Goal: Information Seeking & Learning: Learn about a topic

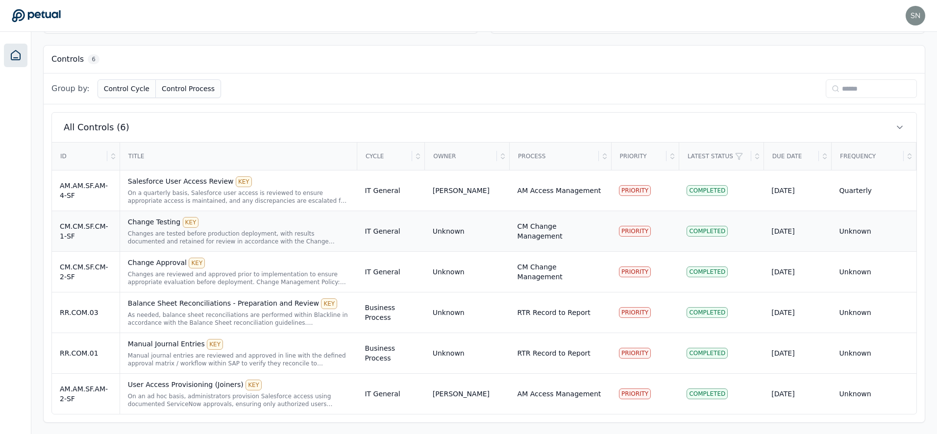
scroll to position [262, 0]
click at [148, 351] on div "Manual journal entries are reviewed and approved in line with the defined appro…" at bounding box center [239, 359] width 222 height 16
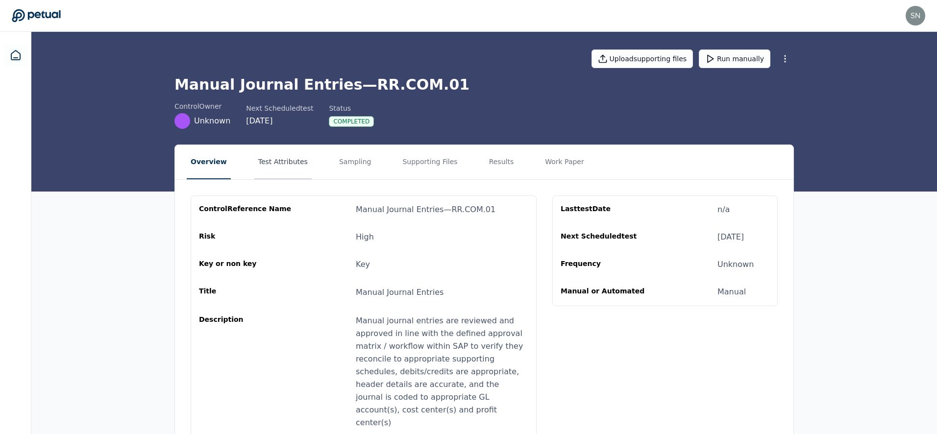
click at [299, 156] on button "Test Attributes" at bounding box center [282, 162] width 57 height 34
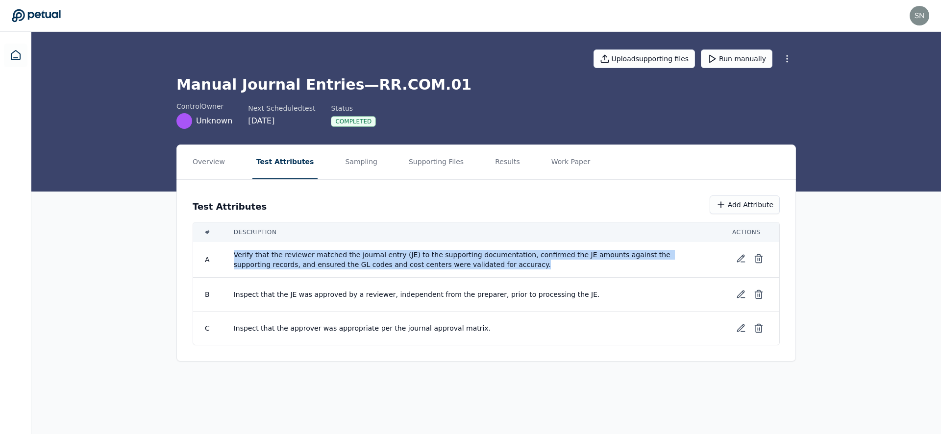
drag, startPoint x: 485, startPoint y: 261, endPoint x: 220, endPoint y: 256, distance: 265.2
click at [220, 256] on tr "A Verify that the reviewer matched the journal entry (JE) to the supporting doc…" at bounding box center [486, 260] width 586 height 36
click at [230, 254] on td "Verify that the reviewer matched the journal entry (JE) to the supporting docum…" at bounding box center [471, 260] width 499 height 36
drag, startPoint x: 230, startPoint y: 254, endPoint x: 509, endPoint y: 272, distance: 279.5
click at [509, 272] on td "Verify that the reviewer matched the journal entry (JE) to the supporting docum…" at bounding box center [471, 260] width 499 height 36
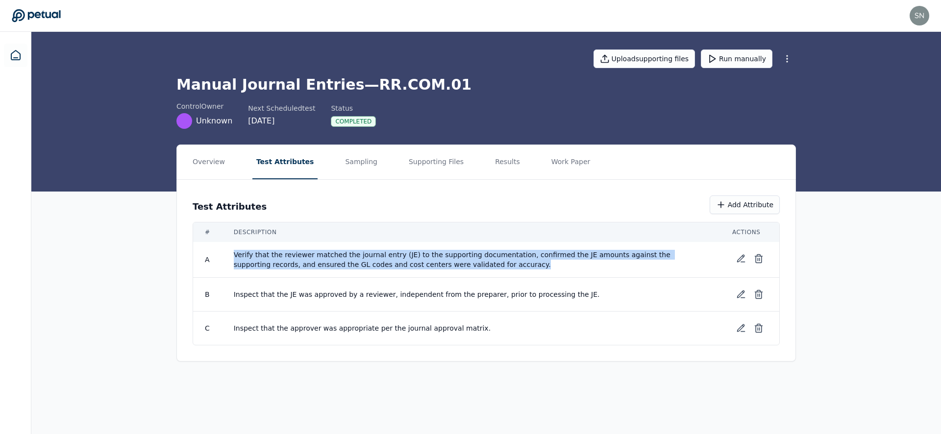
click at [506, 265] on span "Verify that the reviewer matched the journal entry (JE) to the supporting docum…" at bounding box center [471, 260] width 475 height 20
drag, startPoint x: 494, startPoint y: 266, endPoint x: 462, endPoint y: 255, distance: 33.6
click at [462, 255] on span "Verify that the reviewer matched the journal entry (JE) to the supporting docum…" at bounding box center [471, 260] width 475 height 20
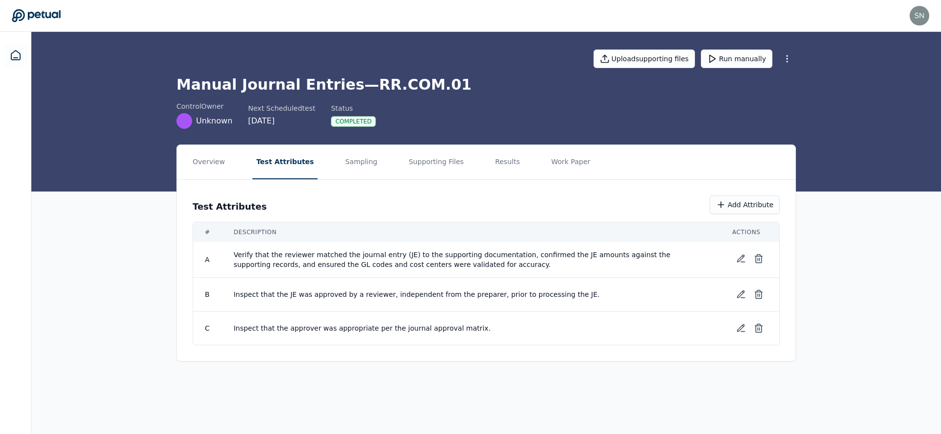
click at [462, 255] on span "Verify that the reviewer matched the journal entry (JE) to the supporting docum…" at bounding box center [471, 260] width 475 height 20
drag, startPoint x: 464, startPoint y: 255, endPoint x: 485, endPoint y: 267, distance: 24.3
click at [485, 267] on span "Verify that the reviewer matched the journal entry (JE) to the supporting docum…" at bounding box center [471, 260] width 475 height 20
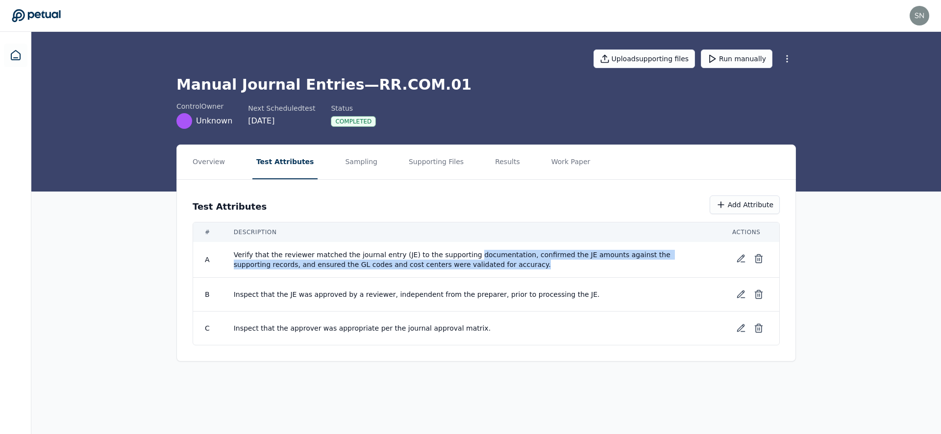
click at [485, 267] on span "Verify that the reviewer matched the journal entry (JE) to the supporting docum…" at bounding box center [471, 260] width 475 height 20
click at [465, 257] on span "Verify that the reviewer matched the journal entry (JE) to the supporting docum…" at bounding box center [471, 260] width 475 height 20
click at [469, 266] on span "Verify that the reviewer matched the journal entry (JE) to the supporting docum…" at bounding box center [471, 260] width 475 height 20
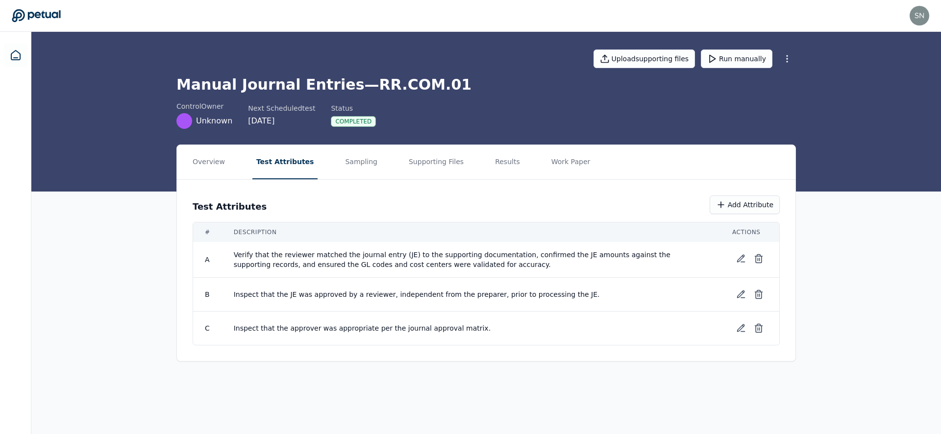
drag, startPoint x: 466, startPoint y: 265, endPoint x: 461, endPoint y: 253, distance: 12.9
click at [461, 253] on span "Verify that the reviewer matched the journal entry (JE) to the supporting docum…" at bounding box center [471, 260] width 475 height 20
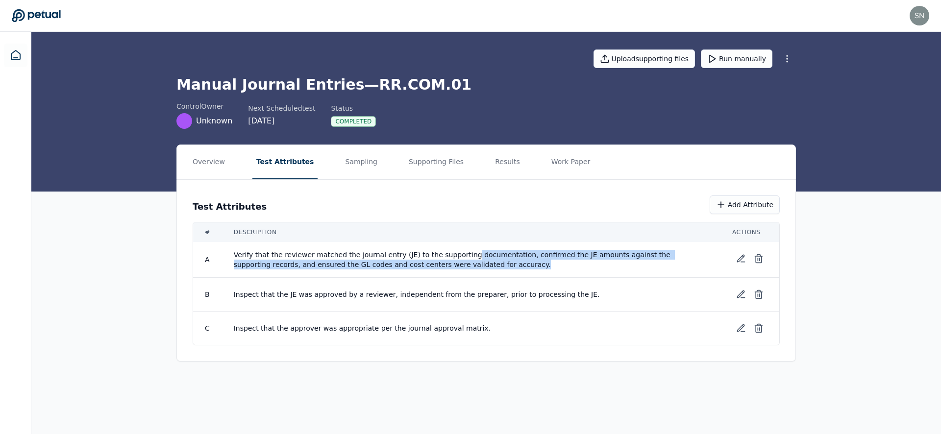
click at [461, 252] on span "Verify that the reviewer matched the journal entry (JE) to the supporting docum…" at bounding box center [471, 260] width 475 height 20
drag, startPoint x: 461, startPoint y: 252, endPoint x: 469, endPoint y: 260, distance: 11.1
click at [469, 260] on span "Verify that the reviewer matched the journal entry (JE) to the supporting docum…" at bounding box center [471, 260] width 475 height 20
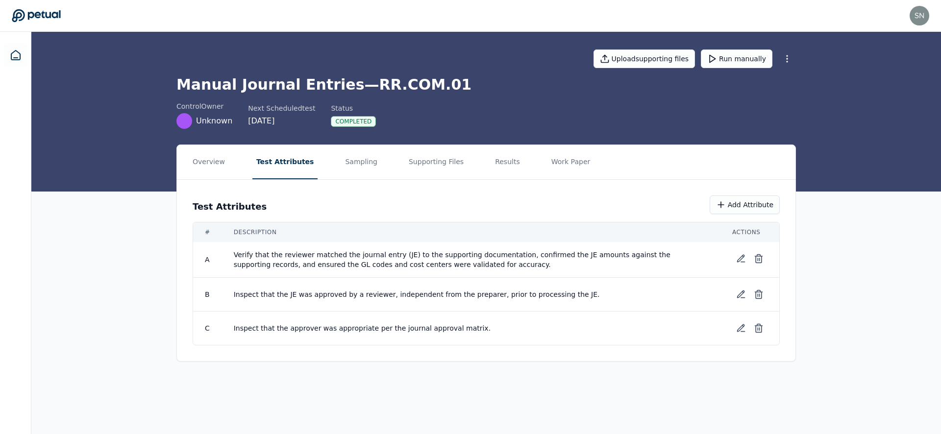
drag, startPoint x: 464, startPoint y: 261, endPoint x: 462, endPoint y: 253, distance: 7.6
click at [462, 253] on span "Verify that the reviewer matched the journal entry (JE) to the supporting docum…" at bounding box center [471, 260] width 475 height 20
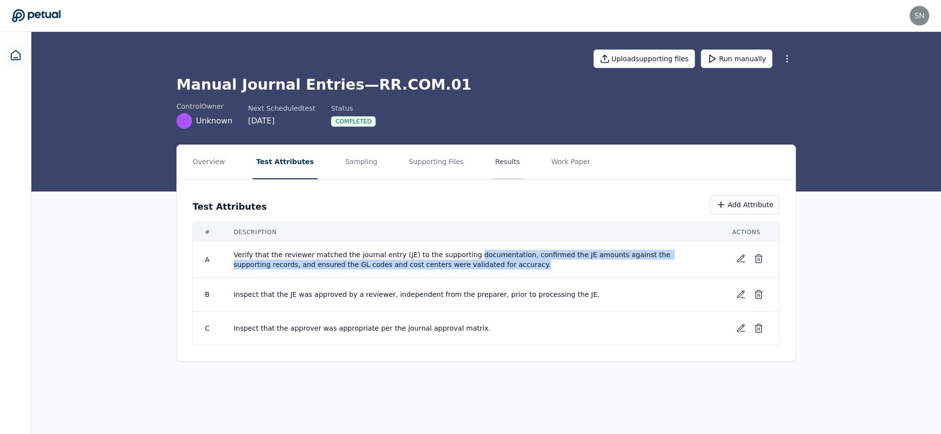
click at [491, 163] on button "Results" at bounding box center [507, 162] width 33 height 34
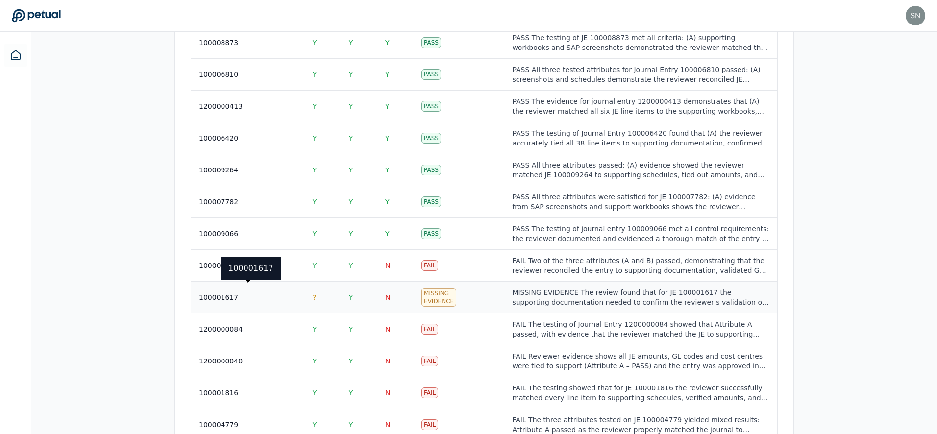
scroll to position [282, 0]
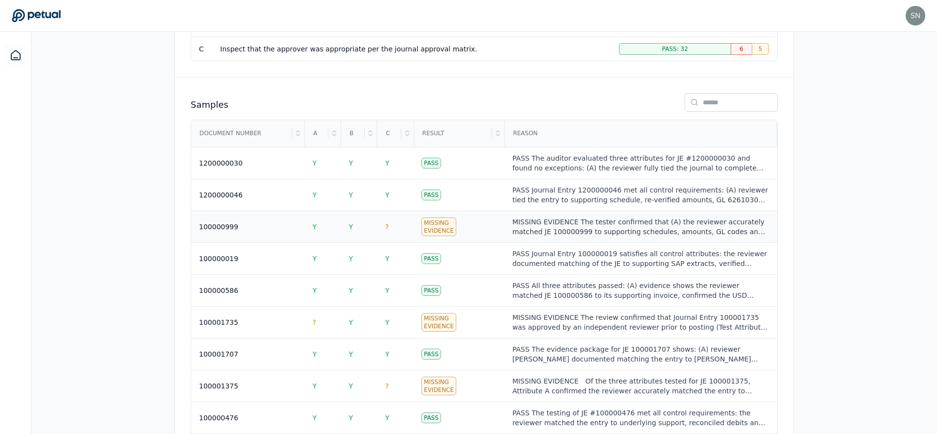
click at [282, 222] on div "100000999" at bounding box center [248, 227] width 98 height 10
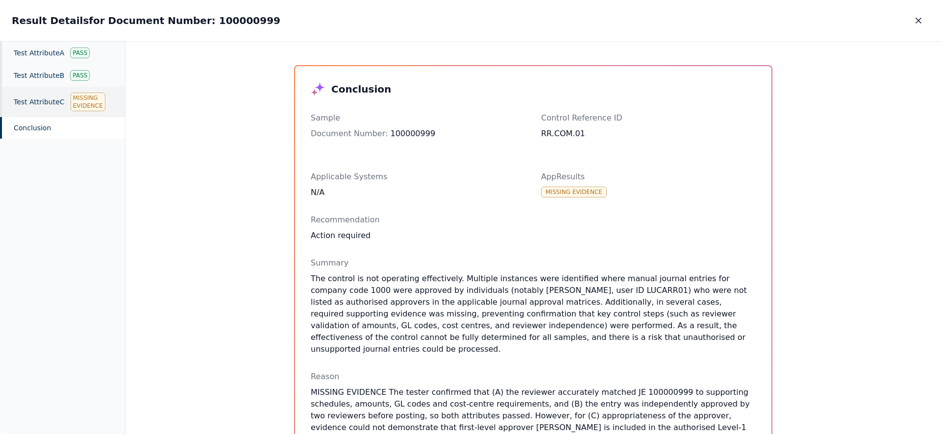
click at [66, 104] on div "Test Attribute C Missing Evidence" at bounding box center [62, 102] width 125 height 30
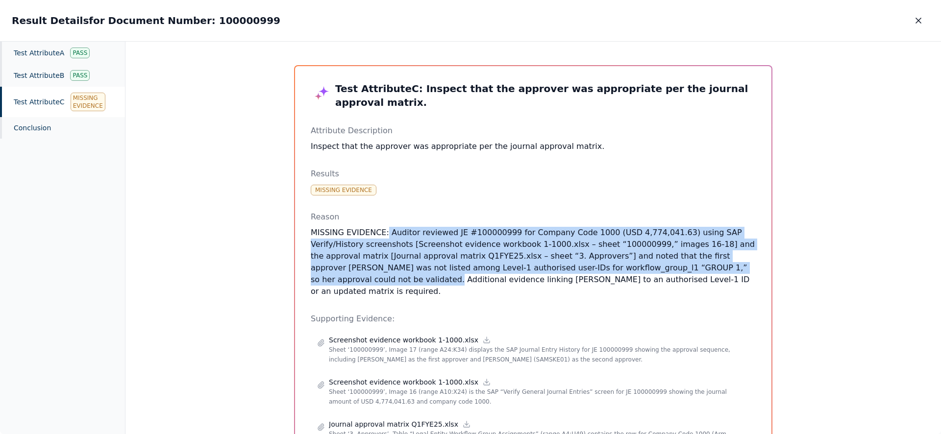
drag, startPoint x: 388, startPoint y: 229, endPoint x: 713, endPoint y: 262, distance: 326.6
click at [713, 262] on p "MISSING EVIDENCE: Auditor reviewed JE #100000999 for Company Code 1000 (USD 4,7…" at bounding box center [533, 262] width 445 height 71
click at [354, 266] on p "MISSING EVIDENCE: Auditor reviewed JE #100000999 for Company Code 1000 (USD 4,7…" at bounding box center [533, 262] width 445 height 71
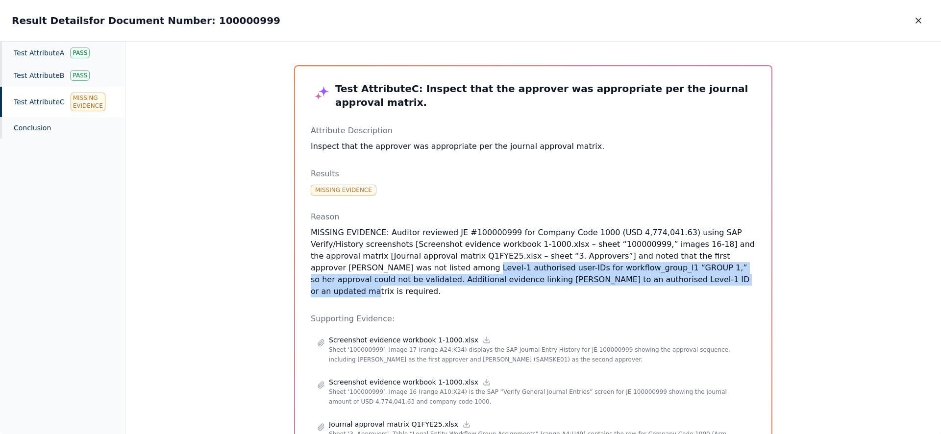
drag, startPoint x: 390, startPoint y: 265, endPoint x: 576, endPoint y: 273, distance: 186.5
click at [576, 273] on p "MISSING EVIDENCE: Auditor reviewed JE #100000999 for Company Code 1000 (USD 4,7…" at bounding box center [533, 262] width 445 height 71
click at [915, 21] on icon "button" at bounding box center [919, 21] width 10 height 10
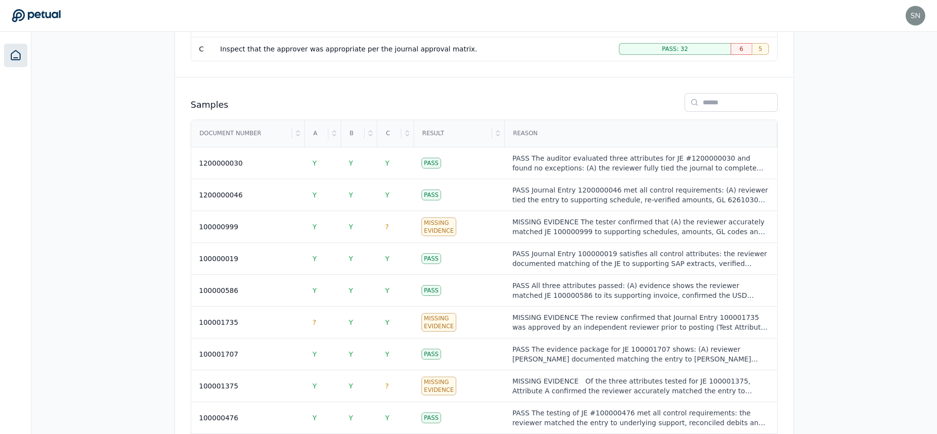
click at [19, 60] on icon at bounding box center [16, 56] width 12 height 12
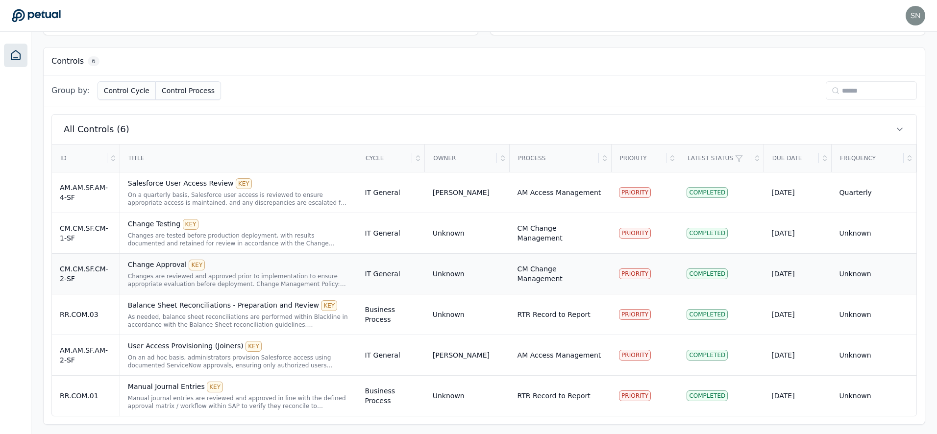
scroll to position [262, 0]
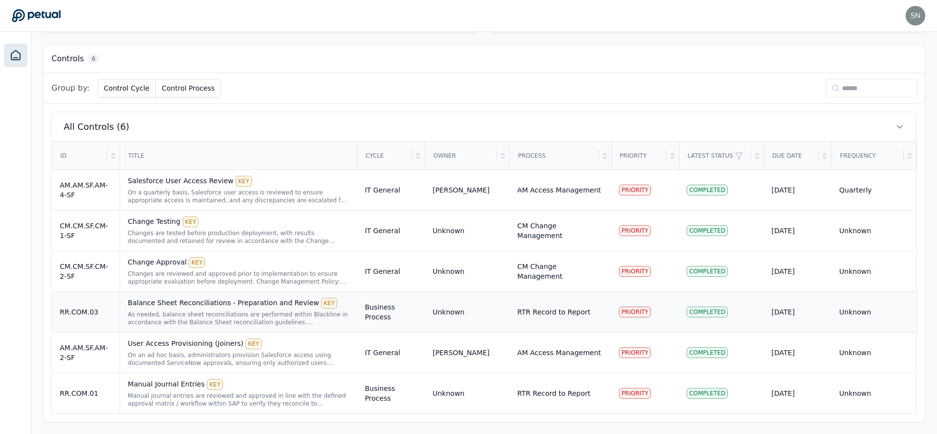
click at [240, 311] on div "As needed, balance sheet reconciliations are performed within Blackline in acco…" at bounding box center [239, 319] width 222 height 16
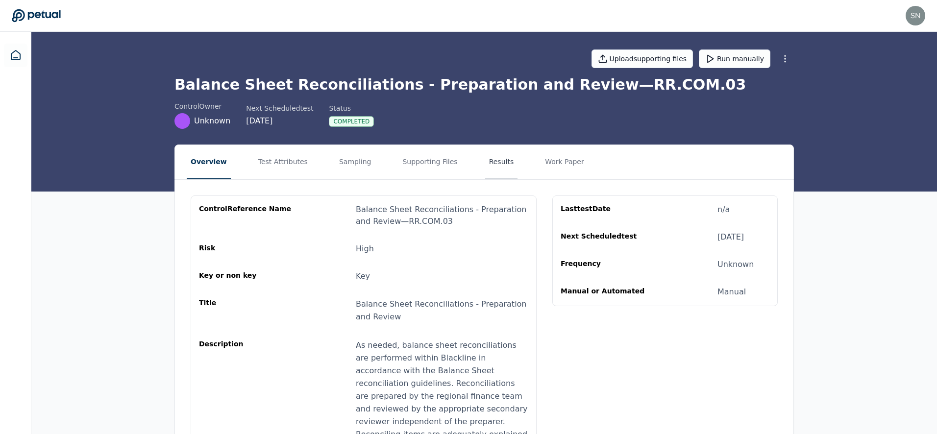
click at [497, 154] on button "Results" at bounding box center [501, 162] width 33 height 34
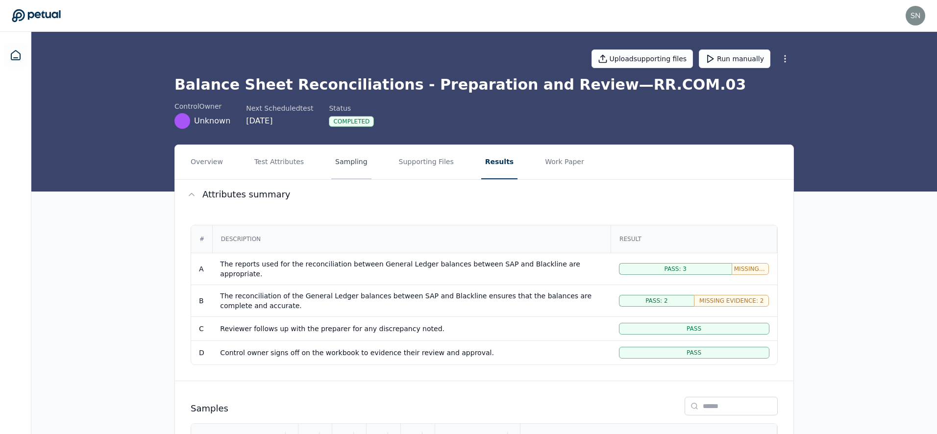
click at [359, 167] on button "Sampling" at bounding box center [351, 162] width 40 height 34
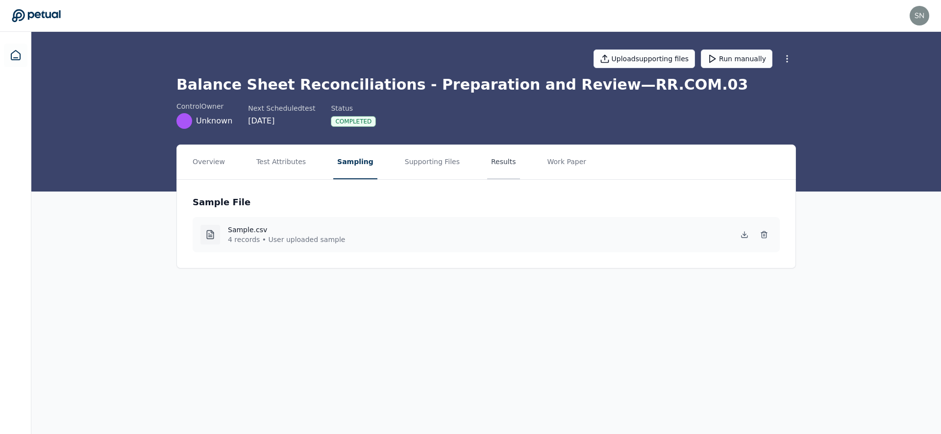
click at [492, 162] on button "Results" at bounding box center [503, 162] width 33 height 34
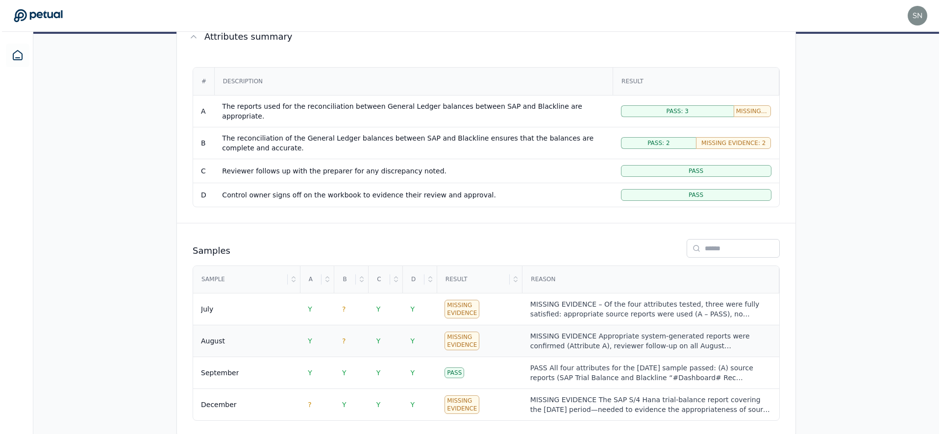
scroll to position [159, 0]
click at [349, 305] on td "?" at bounding box center [349, 309] width 34 height 32
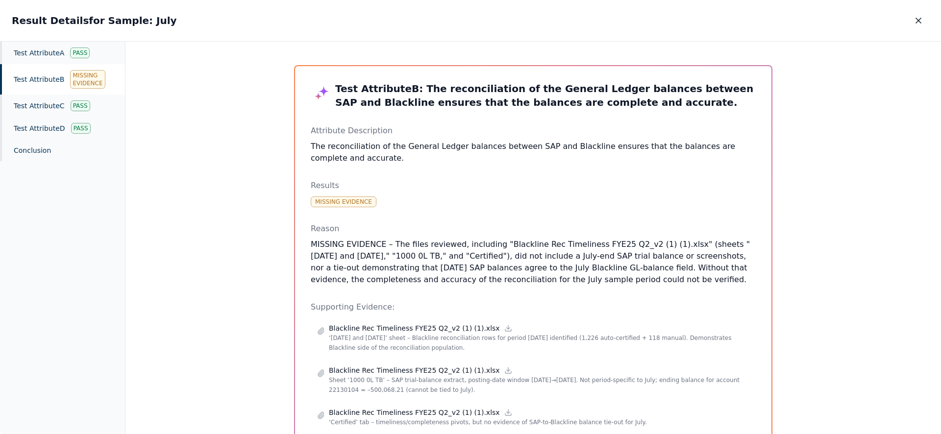
click at [61, 78] on div "Test Attribute B Missing Evidence" at bounding box center [62, 79] width 125 height 30
drag, startPoint x: 669, startPoint y: 278, endPoint x: 382, endPoint y: 244, distance: 288.8
click at [382, 244] on p "MISSING EVIDENCE – The files reviewed, including "Blackline Rec Timeliness FYE2…" at bounding box center [533, 262] width 445 height 47
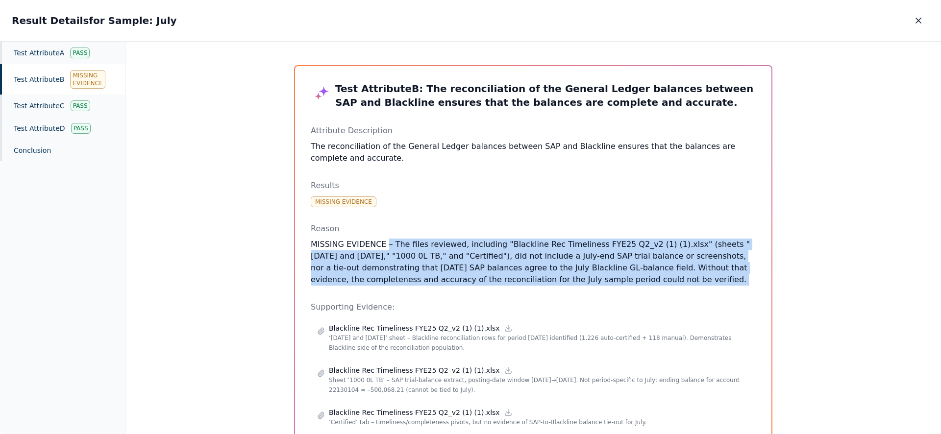
drag, startPoint x: 382, startPoint y: 244, endPoint x: 703, endPoint y: 283, distance: 323.0
click at [703, 283] on p "MISSING EVIDENCE – The files reviewed, including "Blackline Rec Timeliness FYE2…" at bounding box center [533, 262] width 445 height 47
click at [702, 283] on p "MISSING EVIDENCE – The files reviewed, including "Blackline Rec Timeliness FYE2…" at bounding box center [533, 262] width 445 height 47
drag, startPoint x: 654, startPoint y: 272, endPoint x: 395, endPoint y: 246, distance: 261.1
click at [395, 246] on p "MISSING EVIDENCE – The files reviewed, including "Blackline Rec Timeliness FYE2…" at bounding box center [533, 262] width 445 height 47
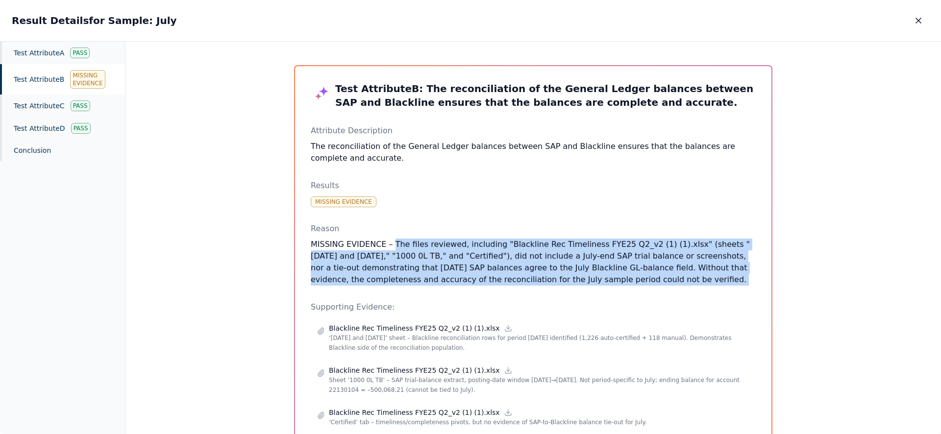
click at [395, 246] on p "MISSING EVIDENCE – The files reviewed, including "Blackline Rec Timeliness FYE2…" at bounding box center [533, 262] width 445 height 47
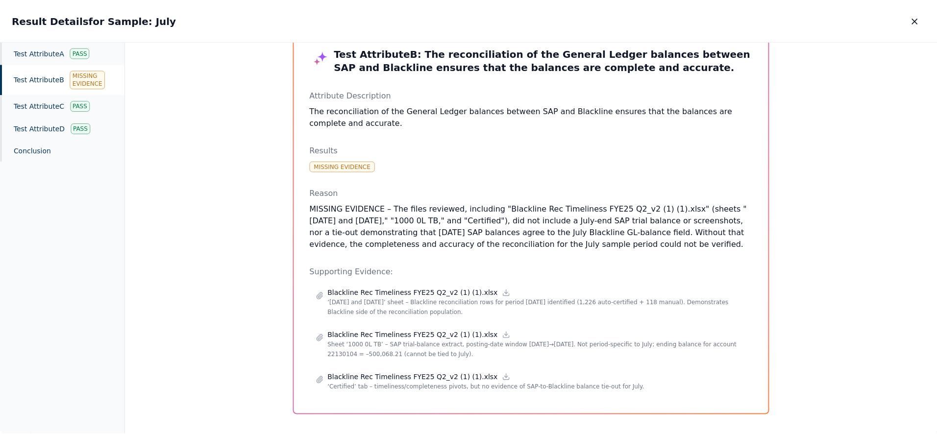
scroll to position [44, 0]
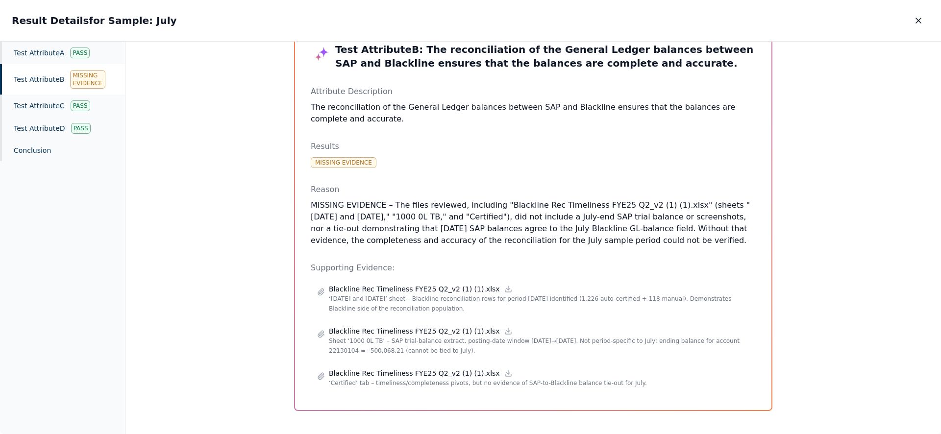
drag, startPoint x: 604, startPoint y: 213, endPoint x: 380, endPoint y: 197, distance: 224.6
click at [380, 197] on div "Test Attribute B : The reconciliation of the General Ledger balances between SA…" at bounding box center [533, 219] width 445 height 352
click at [922, 21] on icon "button" at bounding box center [919, 21] width 10 height 10
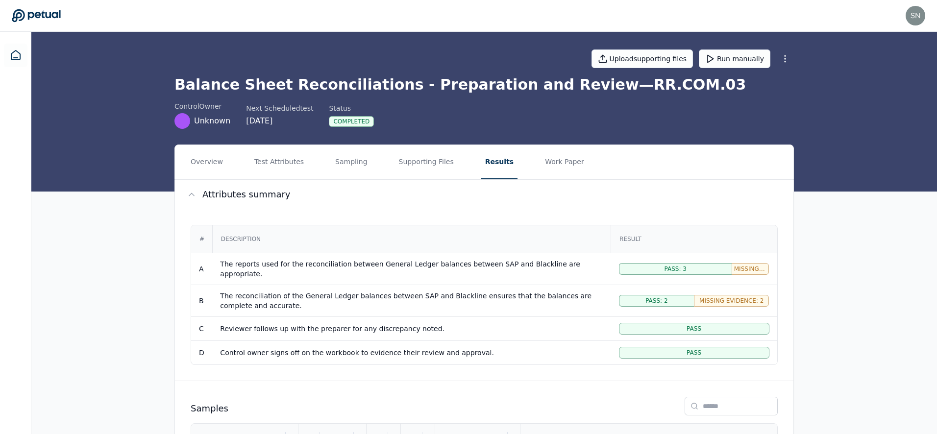
click at [386, 154] on nav "Overview Test Attributes Sampling Supporting Files Results Work Paper" at bounding box center [484, 162] width 619 height 34
click at [405, 164] on button "Supporting Files" at bounding box center [426, 162] width 63 height 34
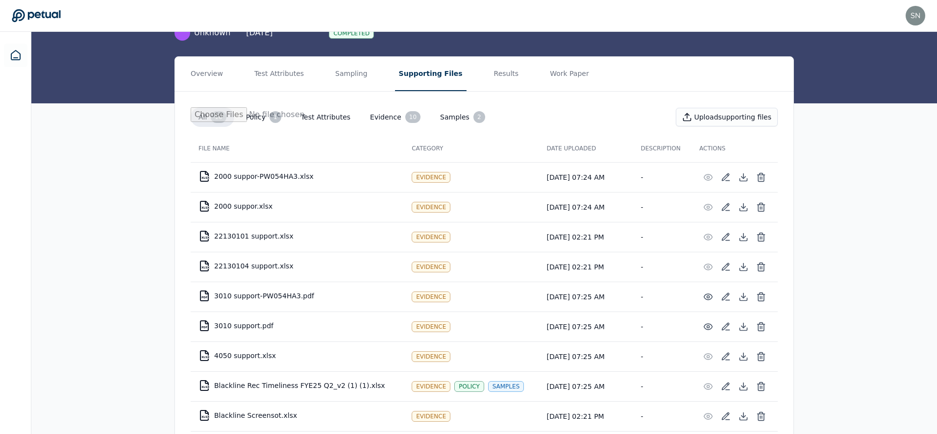
scroll to position [81, 0]
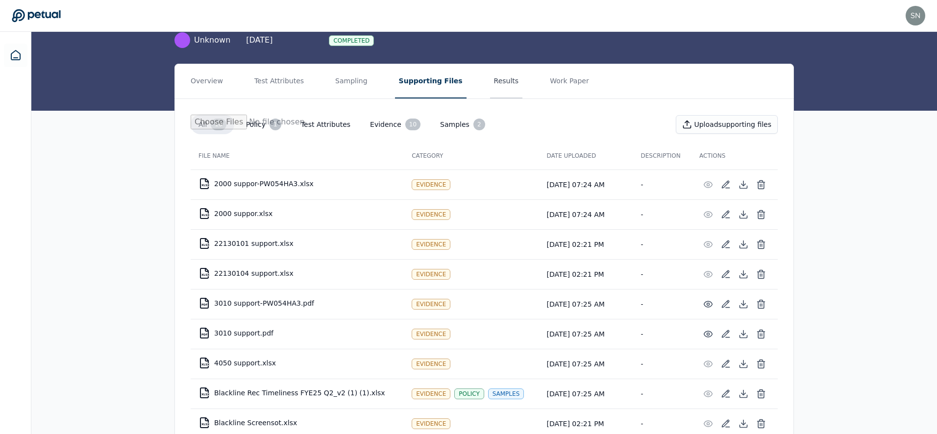
click at [490, 78] on button "Results" at bounding box center [506, 81] width 33 height 34
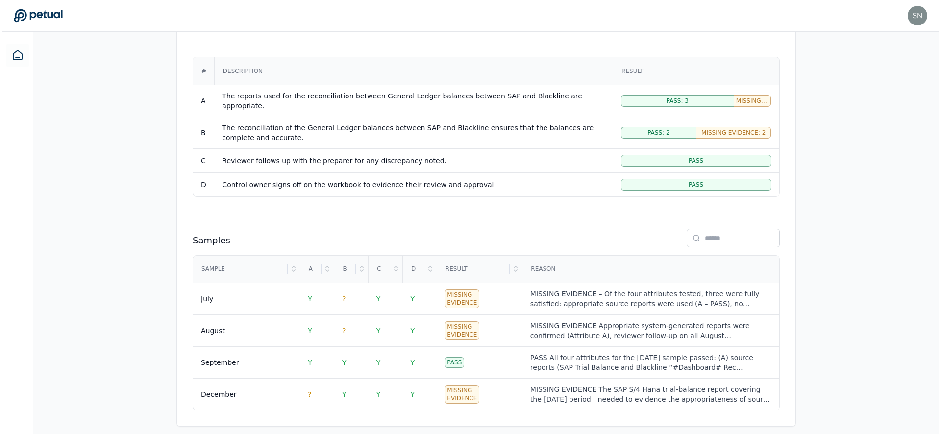
scroll to position [169, 0]
click at [270, 389] on div "December" at bounding box center [244, 394] width 91 height 10
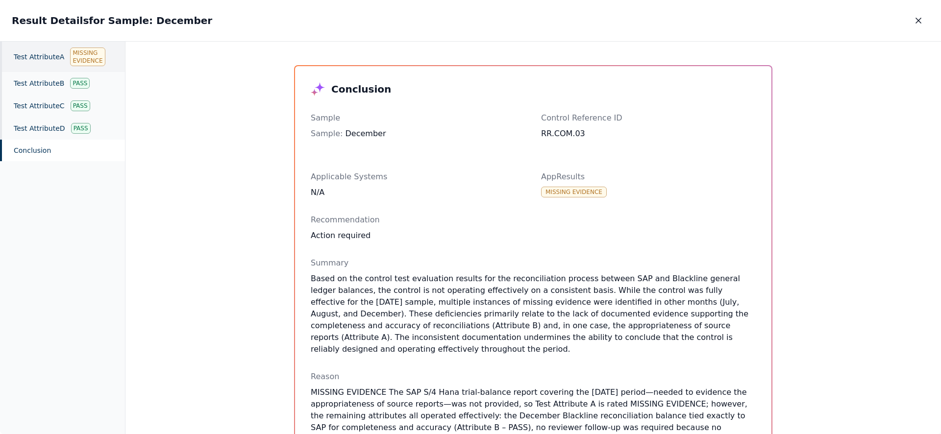
click at [29, 61] on div "Test Attribute A Missing Evidence" at bounding box center [62, 57] width 125 height 30
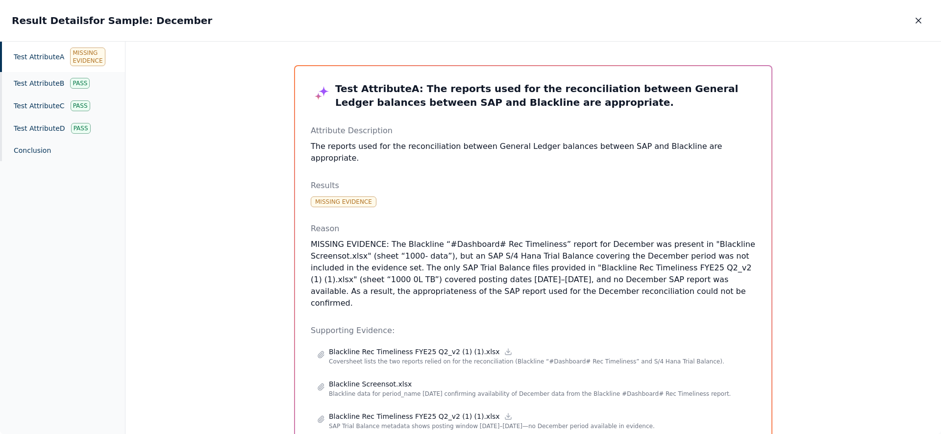
drag, startPoint x: 686, startPoint y: 277, endPoint x: 446, endPoint y: 246, distance: 241.7
click at [446, 246] on p "MISSING EVIDENCE: The Blackline “#Dashboard# Rec Timeliness” report for Decembe…" at bounding box center [533, 274] width 445 height 71
click at [450, 244] on p "MISSING EVIDENCE: The Blackline “#Dashboard# Rec Timeliness” report for Decembe…" at bounding box center [533, 274] width 445 height 71
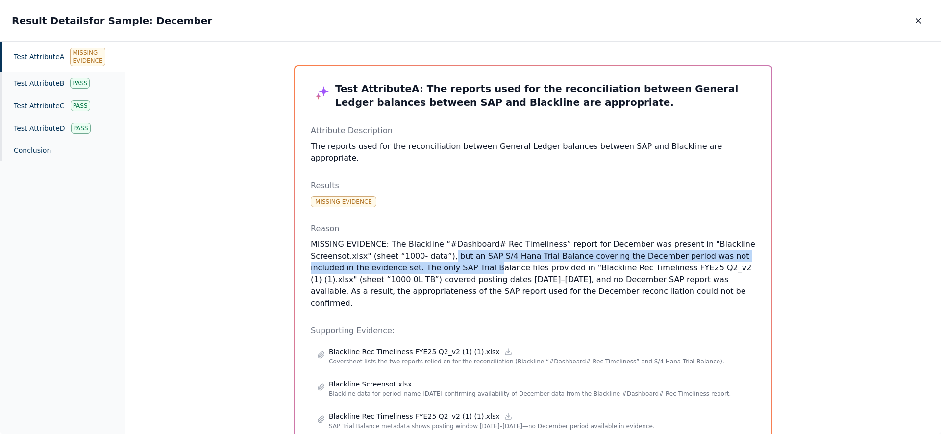
drag, startPoint x: 443, startPoint y: 244, endPoint x: 445, endPoint y: 259, distance: 15.4
click at [445, 259] on p "MISSING EVIDENCE: The Blackline “#Dashboard# Rec Timeliness” report for Decembe…" at bounding box center [533, 274] width 445 height 71
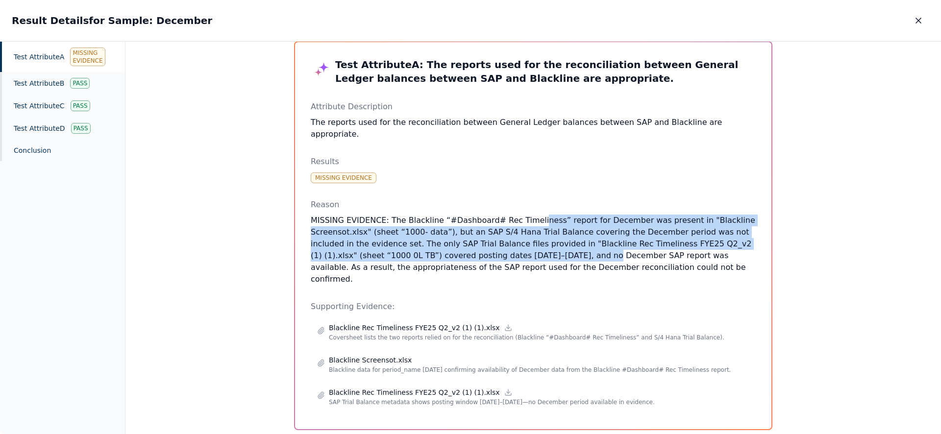
drag, startPoint x: 524, startPoint y: 244, endPoint x: 524, endPoint y: 213, distance: 30.4
click at [524, 215] on p "MISSING EVIDENCE: The Blackline “#Dashboard# Rec Timeliness” report for Decembe…" at bounding box center [533, 250] width 445 height 71
click at [916, 20] on icon "button" at bounding box center [919, 21] width 10 height 10
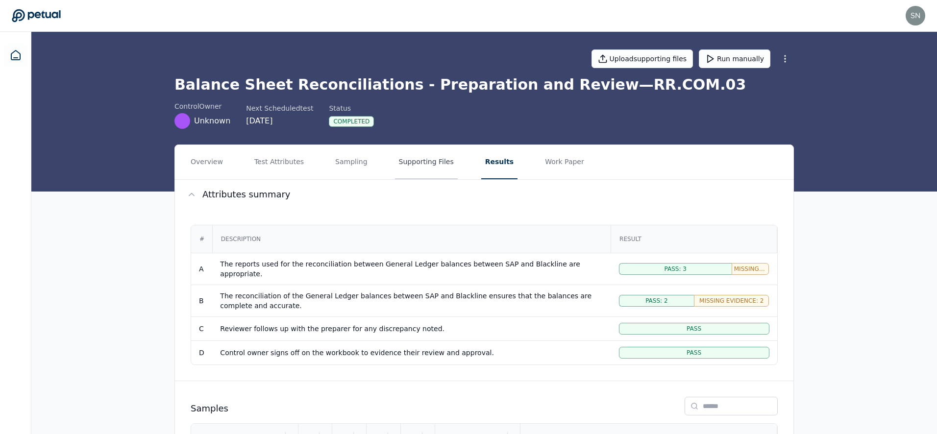
click at [419, 171] on button "Supporting Files" at bounding box center [426, 162] width 63 height 34
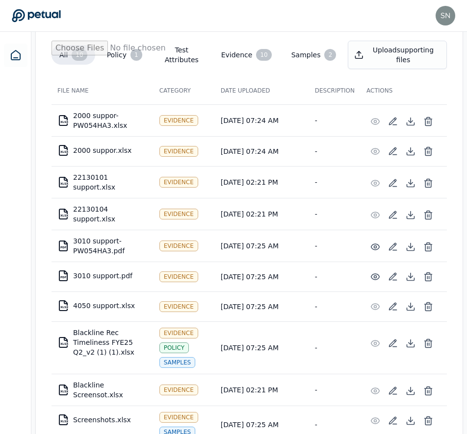
scroll to position [183, 0]
click at [95, 374] on td "XLSX Blackline Screensot.xlsx" at bounding box center [102, 389] width 102 height 31
click at [92, 198] on td "XLSX 22130104 support.xlsx" at bounding box center [102, 213] width 102 height 31
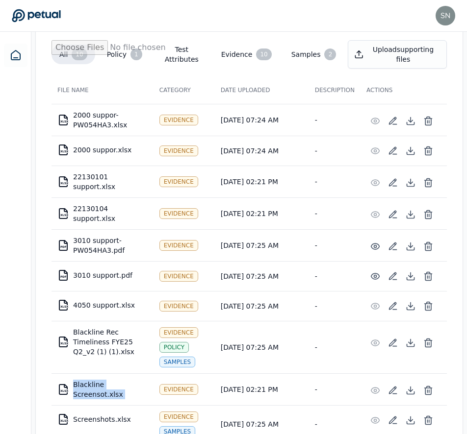
click at [92, 198] on td "XLSX 22130104 support.xlsx" at bounding box center [102, 213] width 102 height 31
click at [100, 166] on td "XLSX 22130101 support.xlsx" at bounding box center [102, 181] width 102 height 31
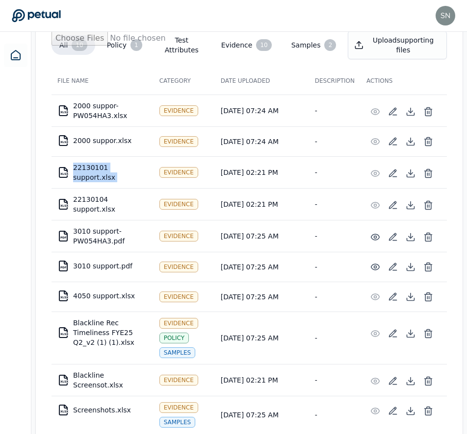
scroll to position [194, 0]
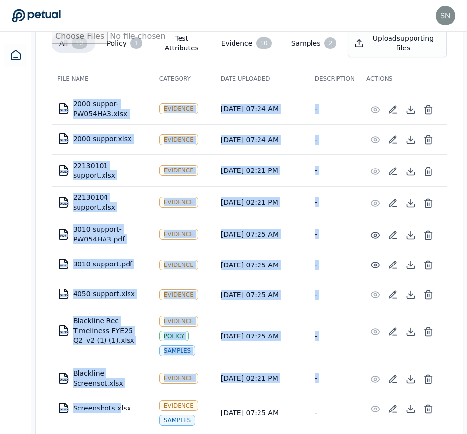
drag, startPoint x: 89, startPoint y: 89, endPoint x: 129, endPoint y: 352, distance: 266.8
click at [119, 383] on tbody "XLSX 2000 suppor-PW054HA3.xlsx Evidence [DATE] 07:24 AM - XLSX 2000 suppor.xlsx…" at bounding box center [248, 262] width 395 height 339
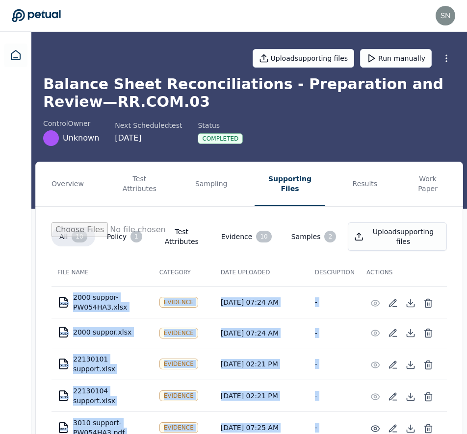
scroll to position [0, 0]
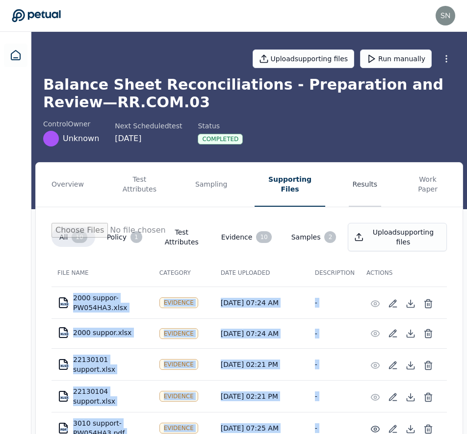
click at [350, 184] on button "Results" at bounding box center [365, 185] width 33 height 44
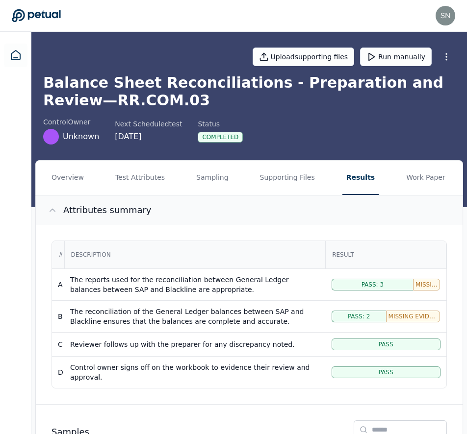
scroll to position [202, 0]
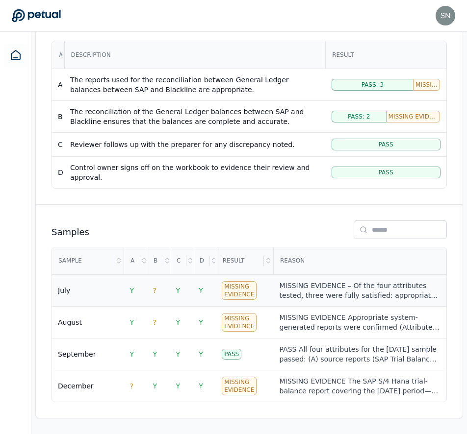
click at [320, 297] on div "MISSING EVIDENCE – Of the four attributes tested, three were fully satisfied: a…" at bounding box center [359, 291] width 161 height 20
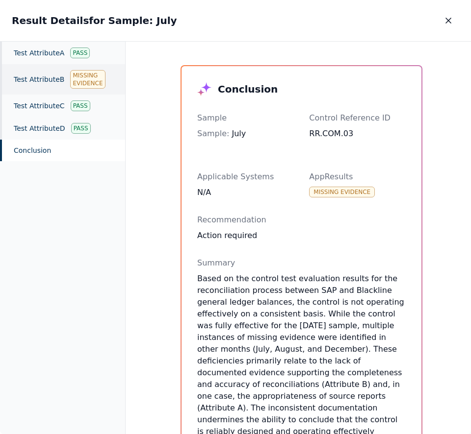
click at [50, 80] on div "Test Attribute B Missing Evidence" at bounding box center [62, 79] width 125 height 30
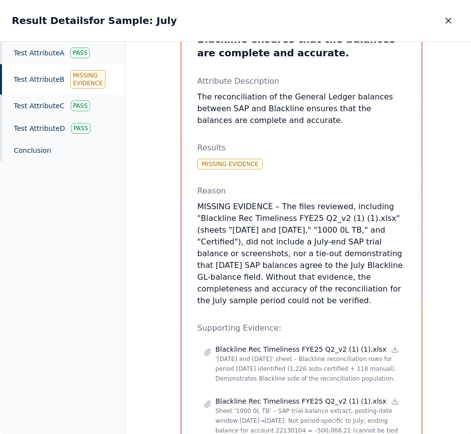
scroll to position [128, 0]
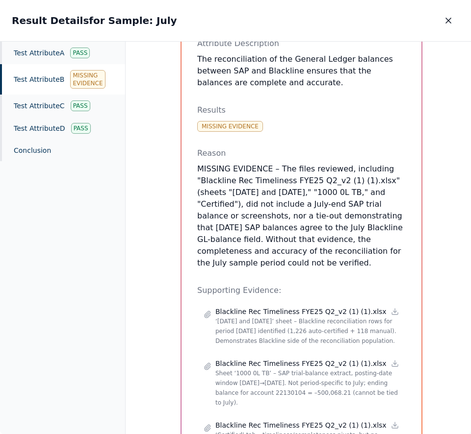
drag, startPoint x: 347, startPoint y: 218, endPoint x: 294, endPoint y: 132, distance: 100.5
click at [294, 132] on div "Test Attribute B : The reconciliation of the General Ledger balances between SA…" at bounding box center [301, 204] width 208 height 503
click at [327, 193] on p "MISSING EVIDENCE – The files reviewed, including "Blackline Rec Timeliness FYE2…" at bounding box center [301, 216] width 208 height 106
drag, startPoint x: 299, startPoint y: 154, endPoint x: 384, endPoint y: 259, distance: 134.5
click at [384, 256] on div "Test Attribute B : The reconciliation of the General Ledger balances between SA…" at bounding box center [301, 204] width 208 height 503
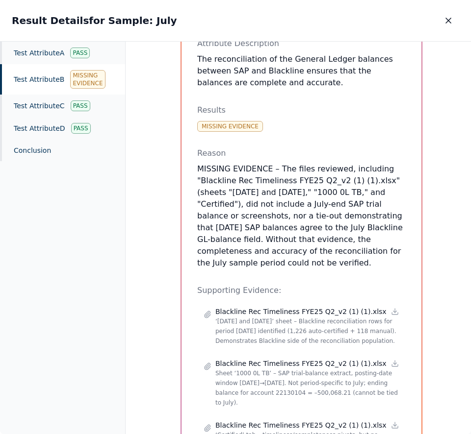
click at [448, 26] on button "button" at bounding box center [448, 21] width 22 height 18
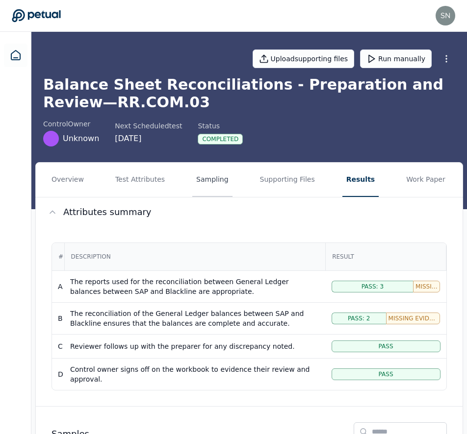
click at [207, 181] on button "Sampling" at bounding box center [212, 180] width 40 height 34
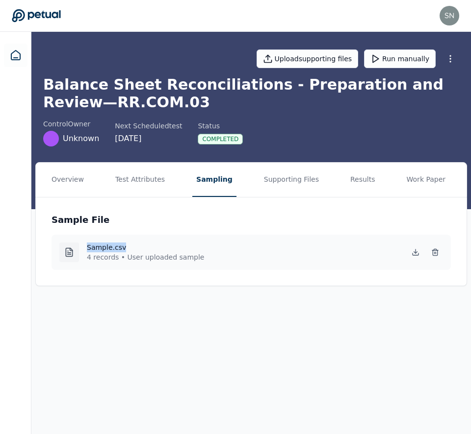
drag, startPoint x: 87, startPoint y: 247, endPoint x: 142, endPoint y: 250, distance: 55.5
click at [142, 250] on h4 "Sample.csv" at bounding box center [145, 248] width 117 height 10
click at [346, 174] on button "Results" at bounding box center [362, 180] width 33 height 34
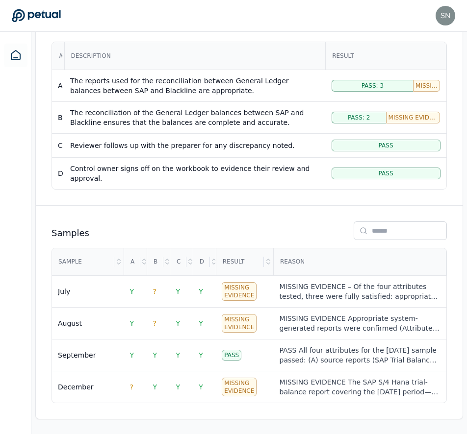
scroll to position [202, 0]
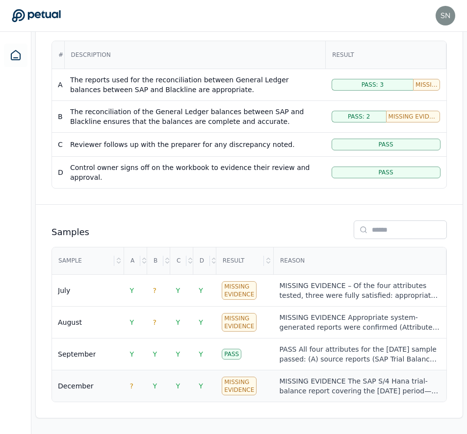
click at [108, 386] on div "December" at bounding box center [88, 386] width 60 height 10
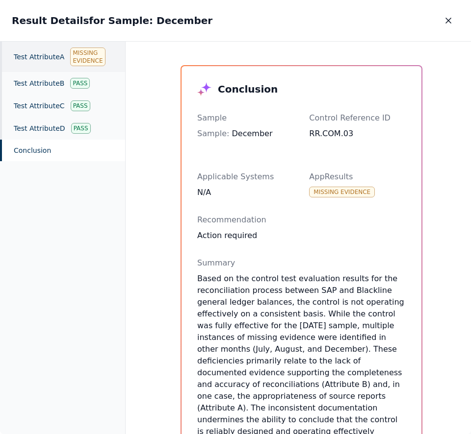
click at [61, 65] on div "Test Attribute A Missing Evidence" at bounding box center [62, 57] width 125 height 30
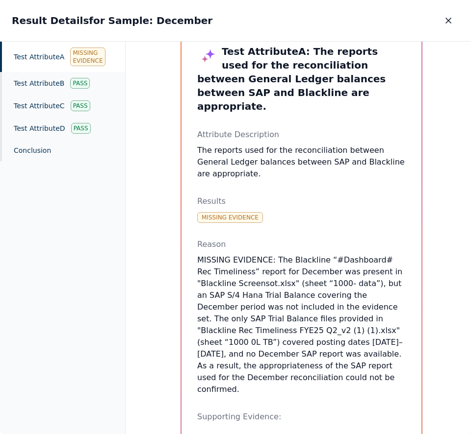
scroll to position [81, 0]
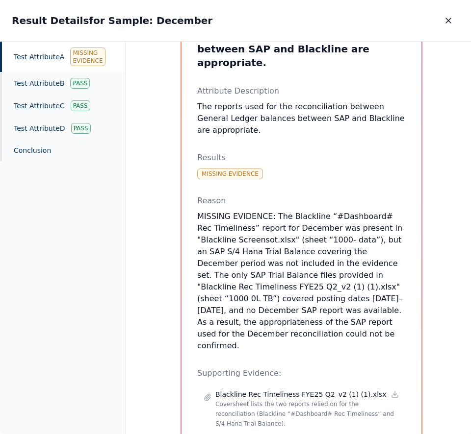
drag, startPoint x: 384, startPoint y: 327, endPoint x: 194, endPoint y: 200, distance: 228.4
click at [194, 200] on div "Test Attribute A : The reports used for the reconciliation between General Ledg…" at bounding box center [301, 265] width 240 height 560
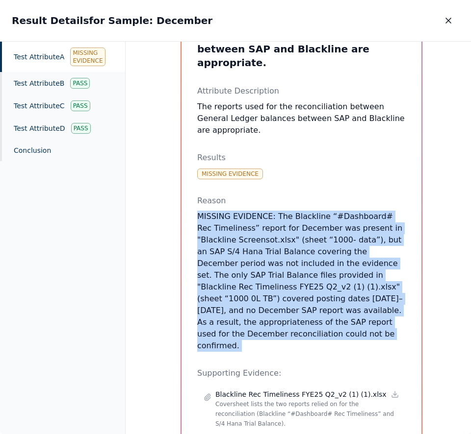
drag, startPoint x: 194, startPoint y: 200, endPoint x: 374, endPoint y: 324, distance: 217.5
click at [373, 324] on div "Test Attribute A : The reports used for the reconciliation between General Ledg…" at bounding box center [301, 265] width 240 height 560
click at [375, 323] on p "MISSING EVIDENCE: The Blackline “#Dashboard# Rec Timeliness” report for Decembe…" at bounding box center [301, 281] width 208 height 141
drag, startPoint x: 375, startPoint y: 323, endPoint x: 184, endPoint y: 192, distance: 231.2
click at [184, 192] on div "Test Attribute A : The reports used for the reconciliation between General Ledg…" at bounding box center [301, 265] width 240 height 560
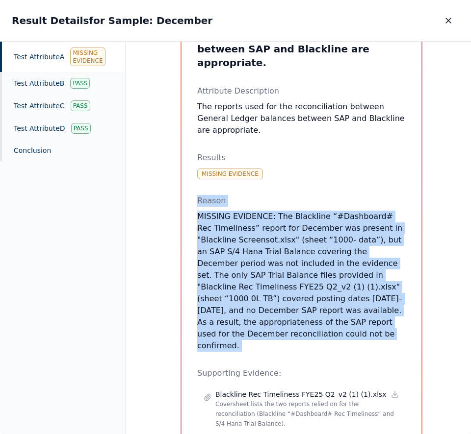
click at [199, 216] on p "MISSING EVIDENCE: The Blackline “#Dashboard# Rec Timeliness” report for Decembe…" at bounding box center [301, 281] width 208 height 141
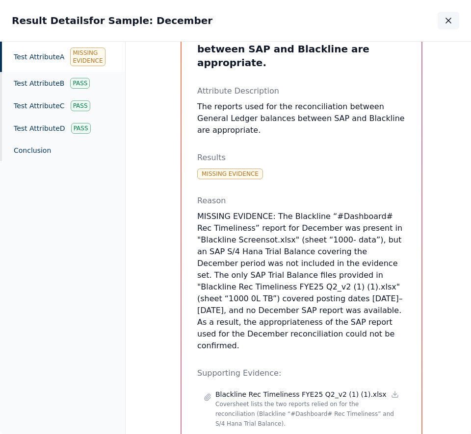
click at [442, 25] on button "button" at bounding box center [448, 21] width 22 height 18
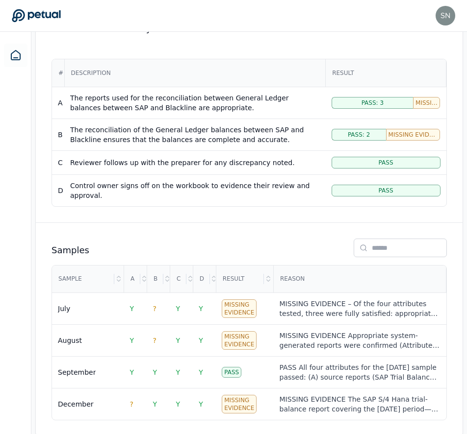
scroll to position [27, 0]
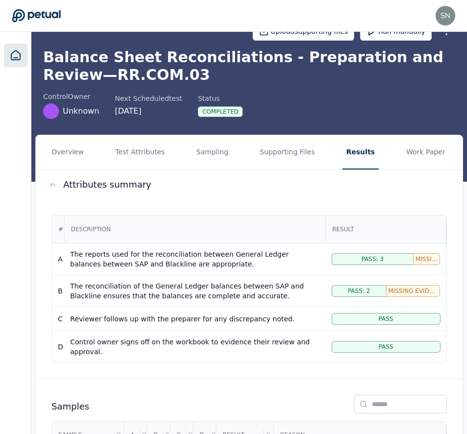
click at [15, 53] on icon at bounding box center [16, 56] width 12 height 12
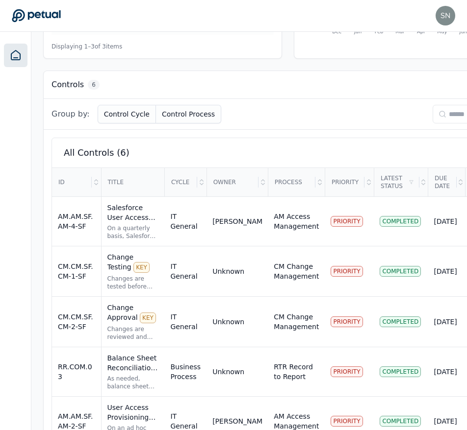
scroll to position [275, 0]
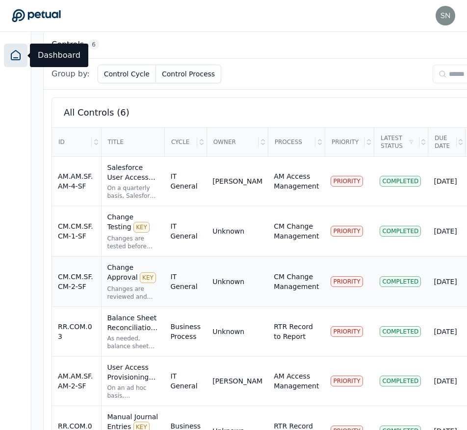
click at [140, 263] on div "Change Approval KEY" at bounding box center [132, 273] width 51 height 21
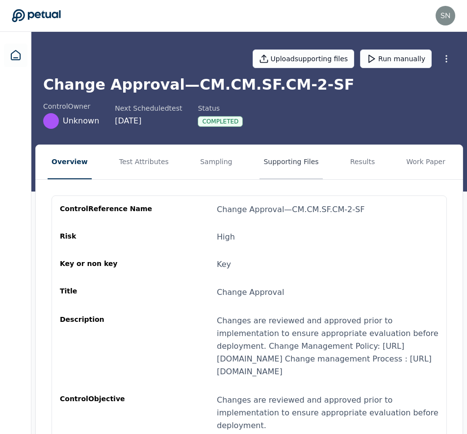
click at [283, 162] on button "Supporting Files" at bounding box center [290, 162] width 63 height 34
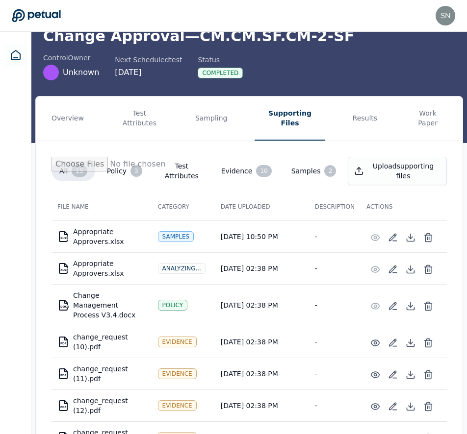
scroll to position [38, 0]
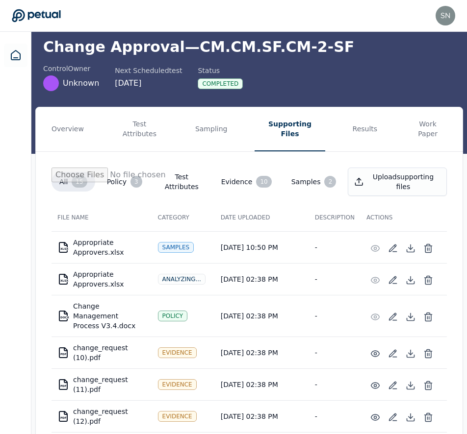
click at [173, 274] on div "Analyzing..." at bounding box center [182, 279] width 48 height 11
click at [360, 129] on button "Results" at bounding box center [365, 129] width 33 height 44
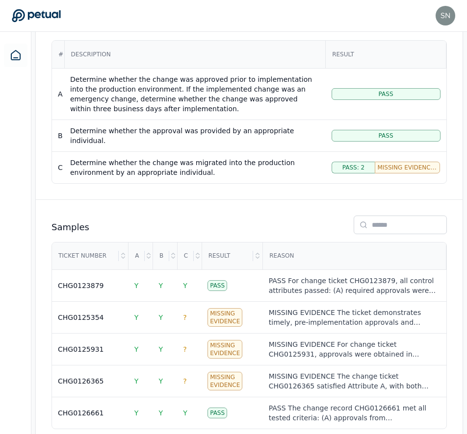
scroll to position [204, 0]
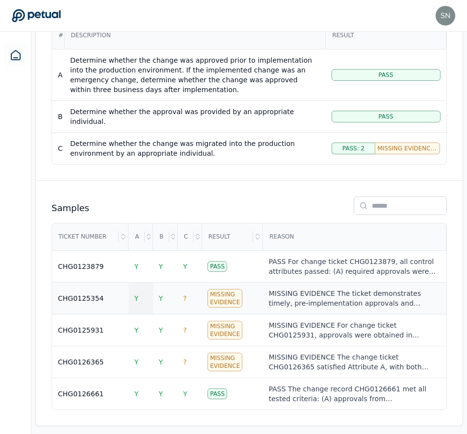
click at [144, 298] on td "Y" at bounding box center [140, 299] width 25 height 32
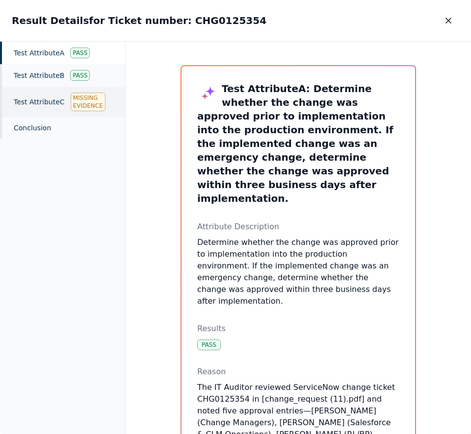
click at [58, 99] on div "Test Attribute C Missing Evidence" at bounding box center [62, 102] width 125 height 30
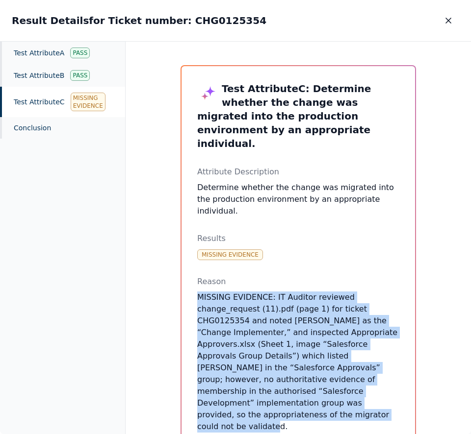
drag, startPoint x: 251, startPoint y: 258, endPoint x: 340, endPoint y: 397, distance: 164.9
click at [340, 397] on div "Test Attribute C : Determine whether the change was migrated into the productio…" at bounding box center [298, 349] width 202 height 535
click at [339, 395] on p "MISSING EVIDENCE: IT Auditor reviewed change_request (11).pdf (page 1) for tick…" at bounding box center [298, 362] width 202 height 141
drag, startPoint x: 339, startPoint y: 395, endPoint x: 284, endPoint y: 265, distance: 140.6
click at [284, 276] on div "Reason MISSING EVIDENCE: IT Auditor reviewed change_request (11).pdf (page 1) f…" at bounding box center [298, 354] width 202 height 157
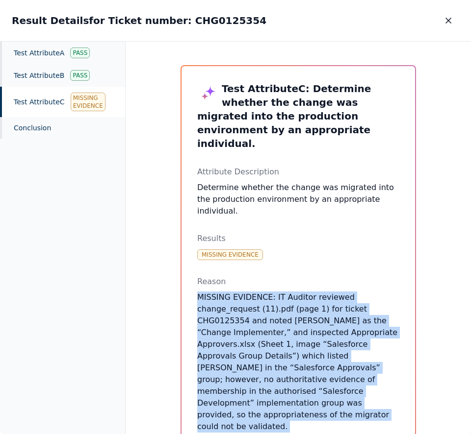
click at [284, 276] on div "Reason MISSING EVIDENCE: IT Auditor reviewed change_request (11).pdf (page 1) f…" at bounding box center [298, 354] width 202 height 157
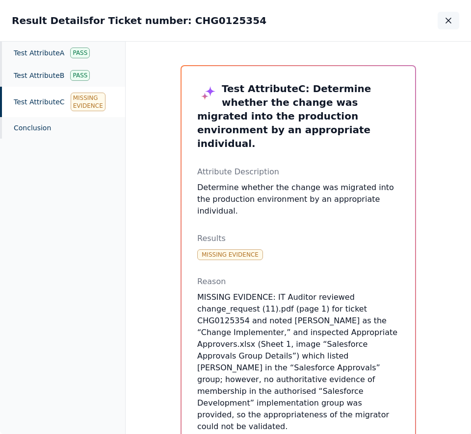
click at [441, 25] on button "button" at bounding box center [448, 21] width 22 height 18
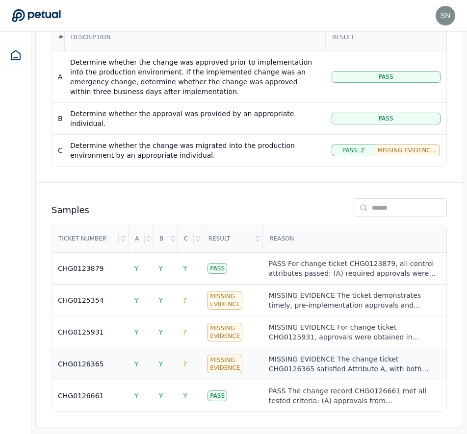
scroll to position [204, 0]
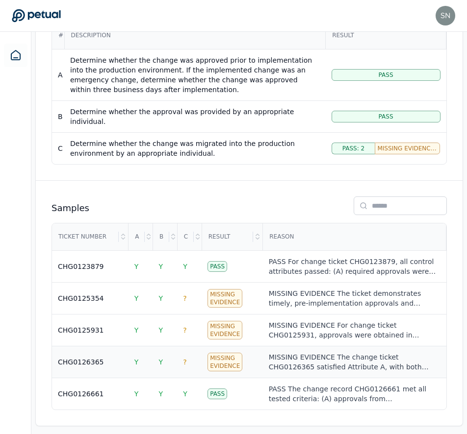
click at [327, 355] on div "MISSING EVIDENCE The change ticket CHG0126365 satisfied Attribute A, with both …" at bounding box center [355, 362] width 172 height 20
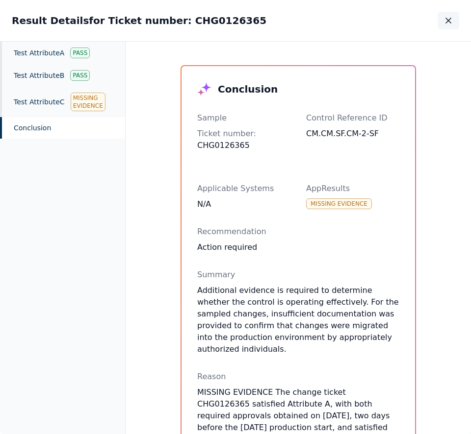
click at [452, 22] on icon "button" at bounding box center [448, 21] width 10 height 10
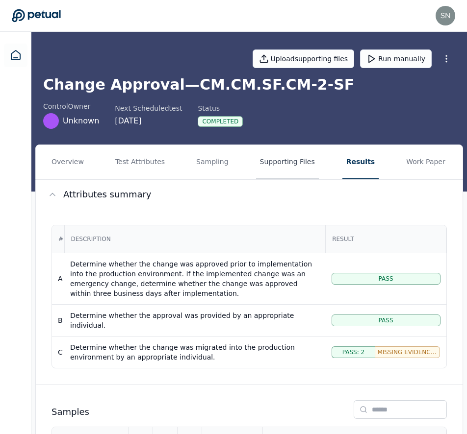
click at [273, 161] on button "Supporting Files" at bounding box center [287, 162] width 63 height 34
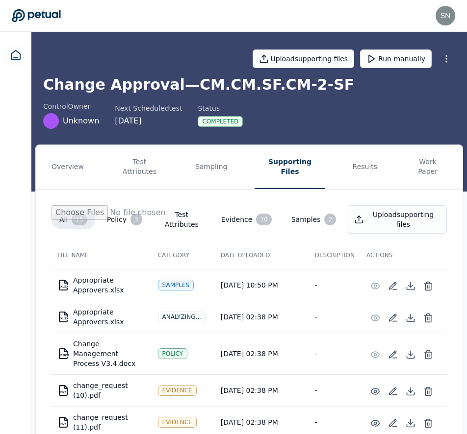
click at [173, 312] on div "Analyzing..." at bounding box center [182, 317] width 48 height 11
click at [179, 312] on div "Analyzing..." at bounding box center [182, 317] width 48 height 11
click at [180, 312] on div "Analyzing..." at bounding box center [182, 317] width 48 height 11
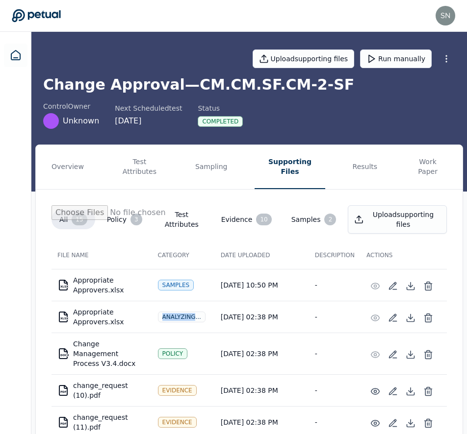
click at [180, 312] on div "Analyzing..." at bounding box center [182, 317] width 48 height 11
click at [193, 312] on div "Analyzing..." at bounding box center [182, 317] width 48 height 11
click at [349, 166] on button "Results" at bounding box center [365, 167] width 33 height 44
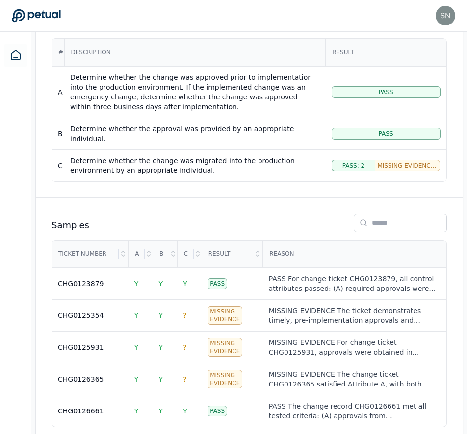
scroll to position [204, 0]
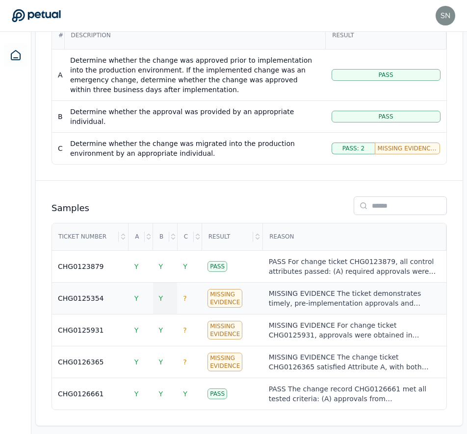
click at [172, 283] on td "Y" at bounding box center [165, 299] width 25 height 32
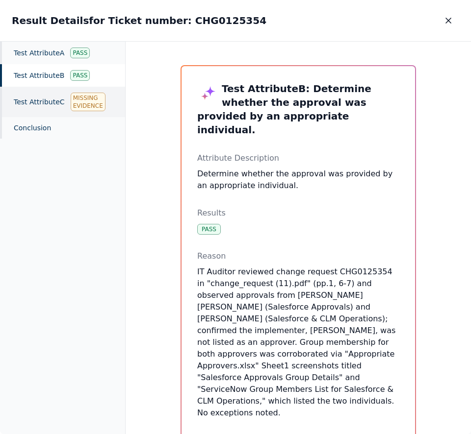
click at [46, 102] on div "Test Attribute C Missing Evidence" at bounding box center [62, 102] width 125 height 30
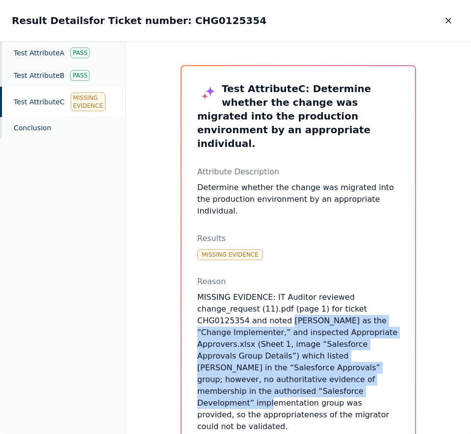
drag, startPoint x: 285, startPoint y: 295, endPoint x: 279, endPoint y: 364, distance: 68.8
click at [278, 365] on p "MISSING EVIDENCE: IT Auditor reviewed change_request (11).pdf (page 1) for tick…" at bounding box center [298, 362] width 202 height 141
click at [279, 365] on p "MISSING EVIDENCE: IT Auditor reviewed change_request (11).pdf (page 1) for tick…" at bounding box center [298, 362] width 202 height 141
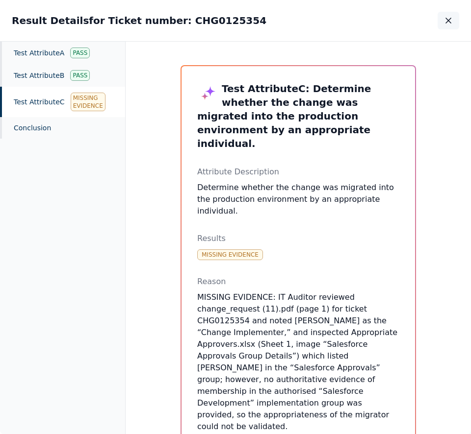
click at [444, 25] on icon "button" at bounding box center [448, 21] width 10 height 10
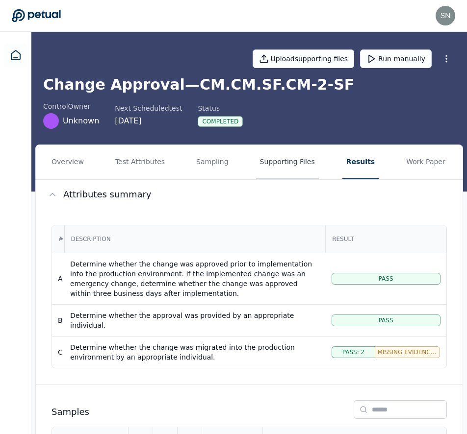
click at [291, 169] on button "Supporting Files" at bounding box center [287, 162] width 63 height 34
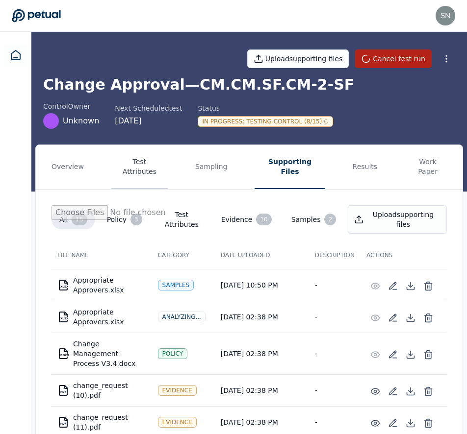
click at [145, 169] on button "Test Attributes" at bounding box center [139, 167] width 56 height 44
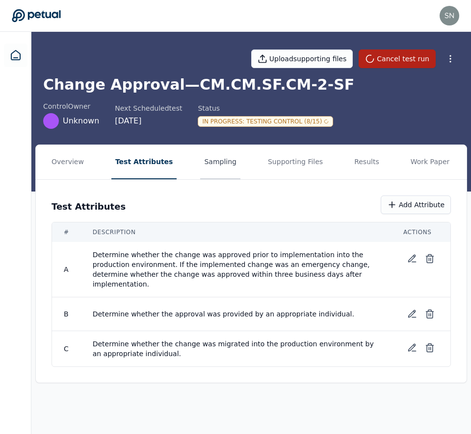
click at [204, 169] on button "Sampling" at bounding box center [220, 162] width 40 height 34
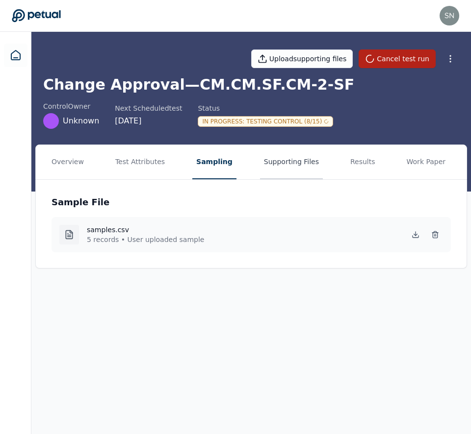
click at [275, 164] on button "Supporting Files" at bounding box center [291, 162] width 63 height 34
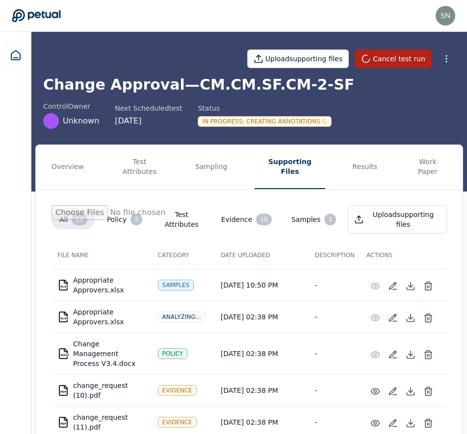
click at [211, 88] on h1 "Change Approval — CM.CM.SF.CM-2-SF" at bounding box center [249, 85] width 412 height 18
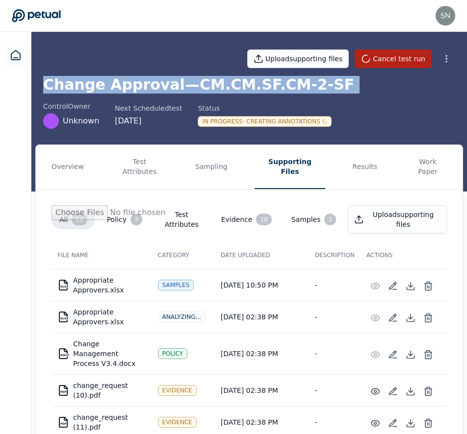
click at [211, 88] on h1 "Change Approval — CM.CM.SF.CM-2-SF" at bounding box center [249, 85] width 412 height 18
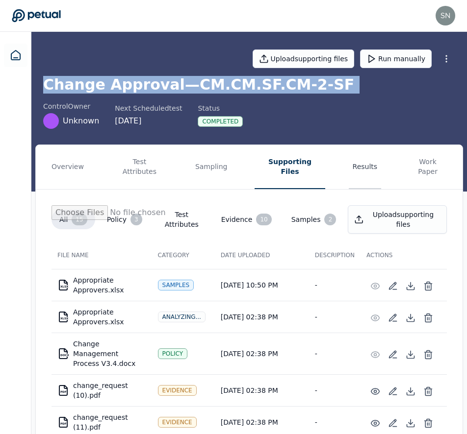
click at [349, 162] on button "Results" at bounding box center [365, 167] width 33 height 44
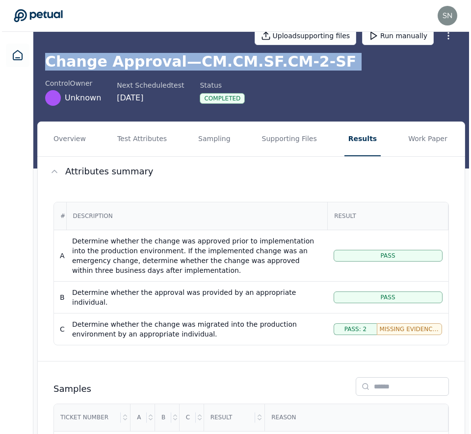
scroll to position [204, 0]
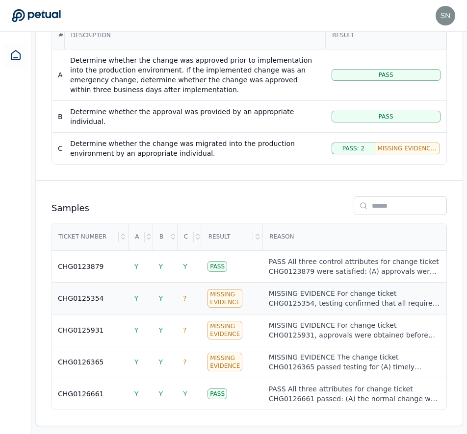
click at [321, 295] on div "MISSING EVIDENCE For change ticket CHG0125354, testing confirmed that all requi…" at bounding box center [355, 299] width 172 height 20
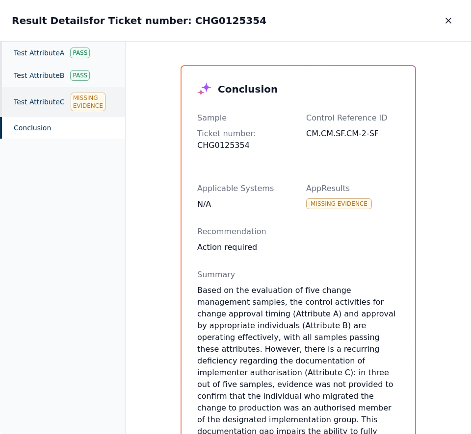
click at [50, 105] on div "Test Attribute C Missing Evidence" at bounding box center [62, 102] width 125 height 30
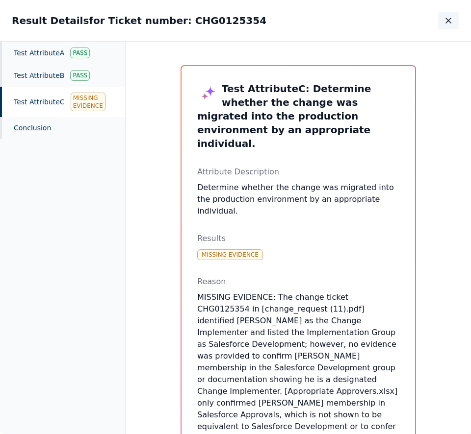
click at [456, 23] on button "button" at bounding box center [448, 21] width 22 height 18
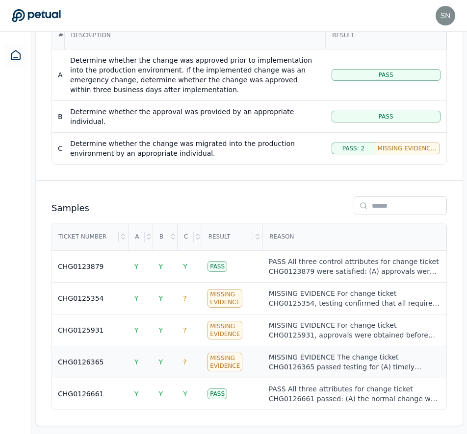
click at [320, 352] on div "MISSING EVIDENCE The change ticket CHG0126365 passed testing for (A) timely app…" at bounding box center [355, 362] width 172 height 20
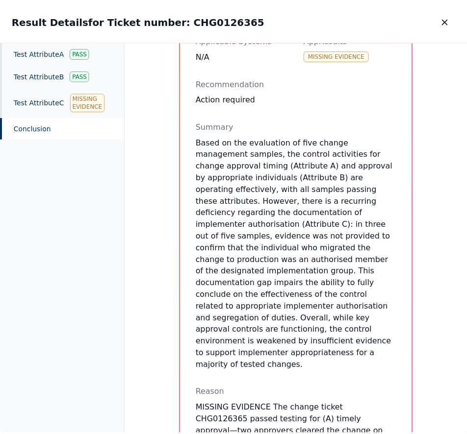
scroll to position [152, 0]
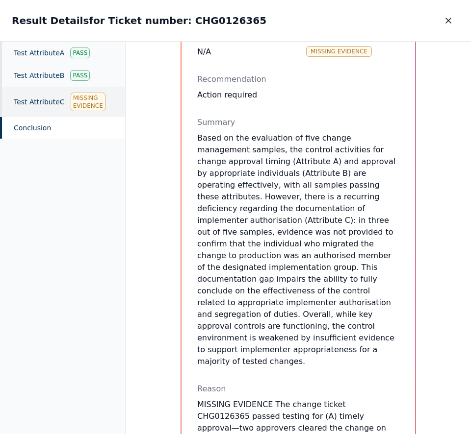
click at [59, 108] on div "Test Attribute C Missing Evidence" at bounding box center [62, 102] width 125 height 30
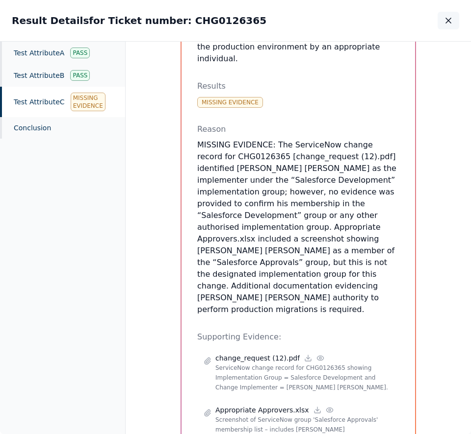
click at [446, 21] on icon "button" at bounding box center [448, 21] width 10 height 10
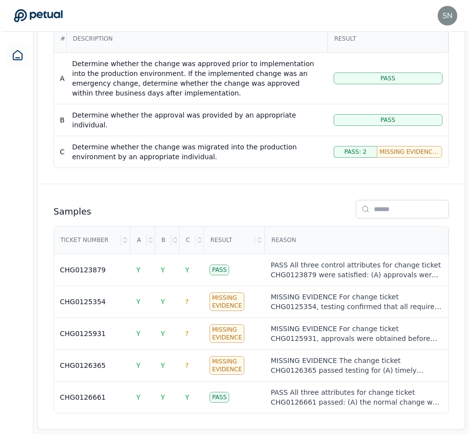
scroll to position [204, 0]
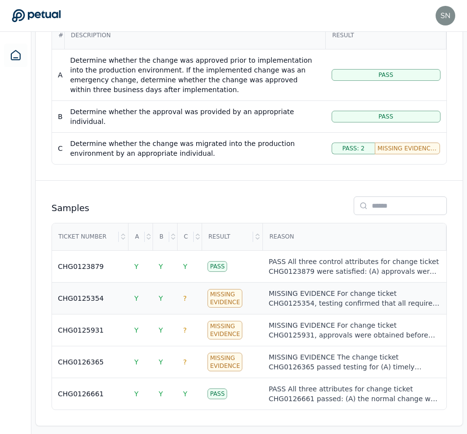
click at [315, 292] on div "MISSING EVIDENCE For change ticket CHG0125354, testing confirmed that all requi…" at bounding box center [355, 299] width 172 height 20
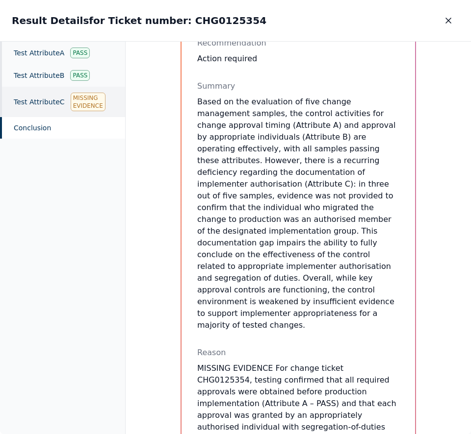
click at [55, 102] on div "Test Attribute C Missing Evidence" at bounding box center [62, 102] width 125 height 30
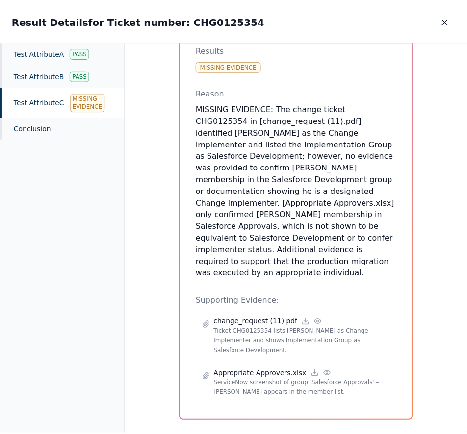
scroll to position [166, 0]
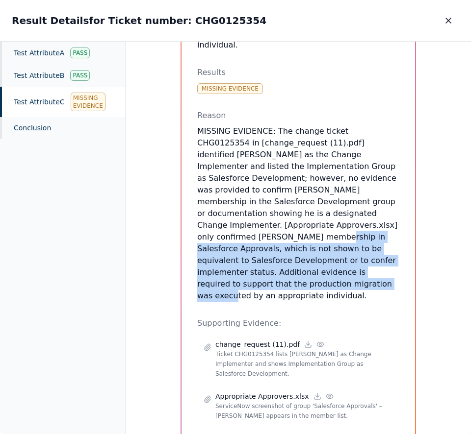
drag, startPoint x: 314, startPoint y: 200, endPoint x: 320, endPoint y: 250, distance: 49.9
click at [320, 250] on p "MISSING EVIDENCE: The change ticket CHG0125354 in [change_request (11).pdf] ide…" at bounding box center [298, 213] width 202 height 176
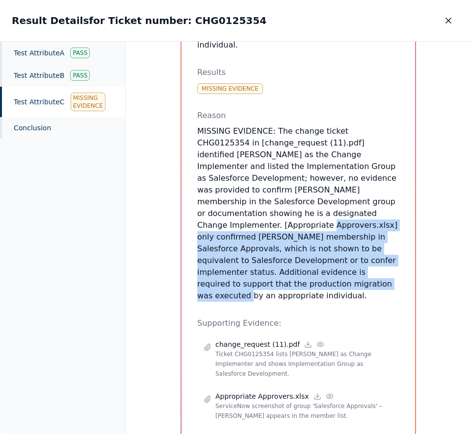
drag, startPoint x: 320, startPoint y: 250, endPoint x: 319, endPoint y: 172, distance: 77.5
click at [319, 177] on p "MISSING EVIDENCE: The change ticket CHG0125354 in [change_request (11).pdf] ide…" at bounding box center [298, 213] width 202 height 176
click at [445, 20] on icon "button" at bounding box center [448, 21] width 10 height 10
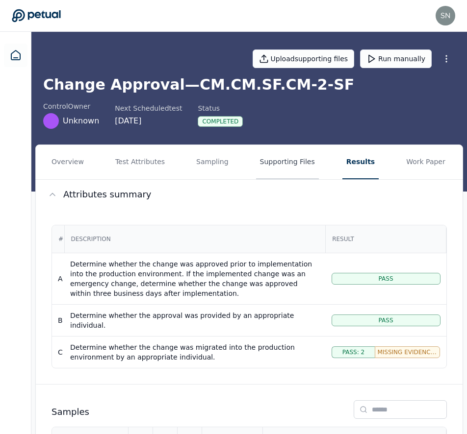
click at [272, 157] on button "Supporting Files" at bounding box center [287, 162] width 63 height 34
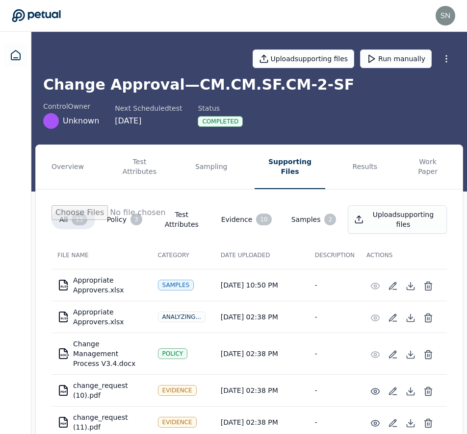
click at [98, 273] on td "XLSX Appropriate Approvers.xlsx" at bounding box center [101, 285] width 100 height 31
click at [409, 281] on icon at bounding box center [410, 286] width 10 height 10
click at [361, 150] on button "Results" at bounding box center [365, 167] width 33 height 44
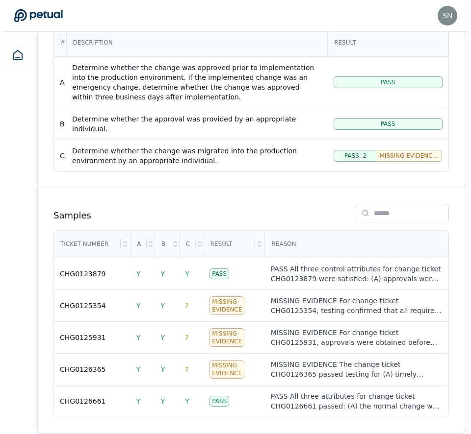
scroll to position [204, 0]
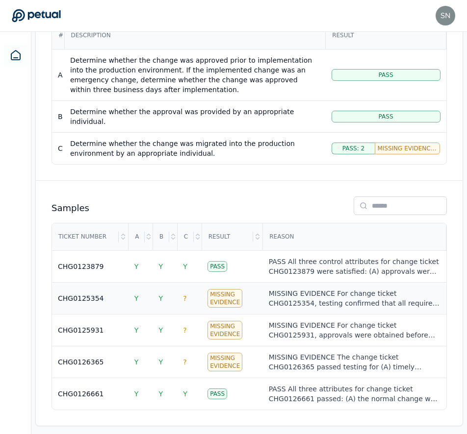
click at [254, 300] on td "Missing Evidence" at bounding box center [231, 299] width 61 height 32
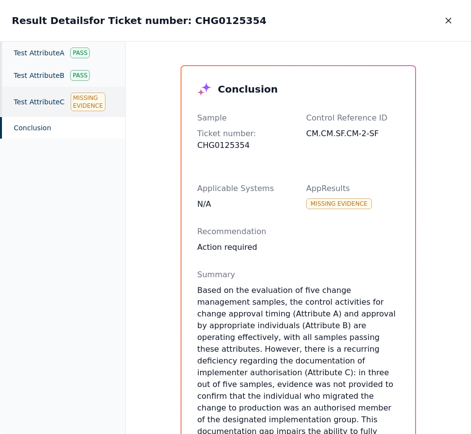
click at [50, 106] on div "Test Attribute C Missing Evidence" at bounding box center [62, 102] width 125 height 30
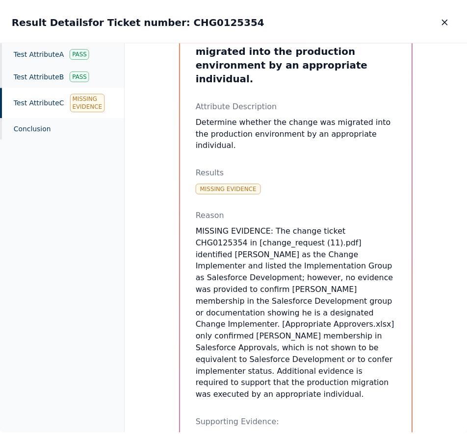
scroll to position [166, 0]
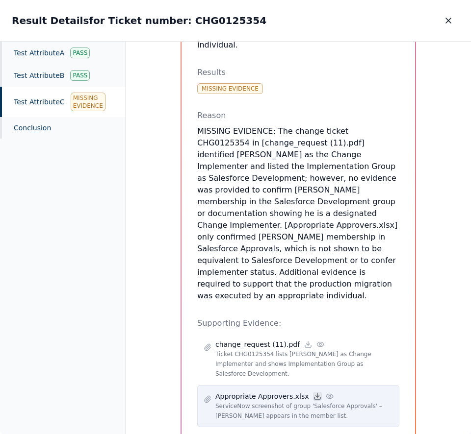
click at [313, 393] on icon at bounding box center [317, 397] width 8 height 8
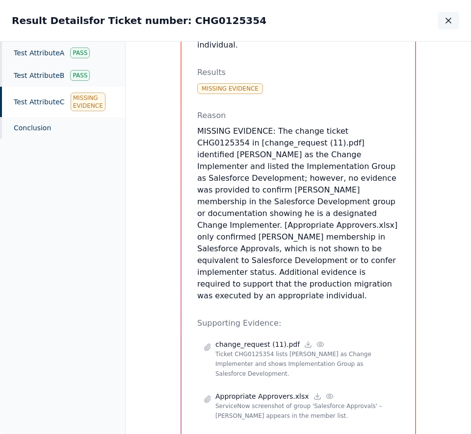
click at [444, 14] on button "button" at bounding box center [448, 21] width 22 height 18
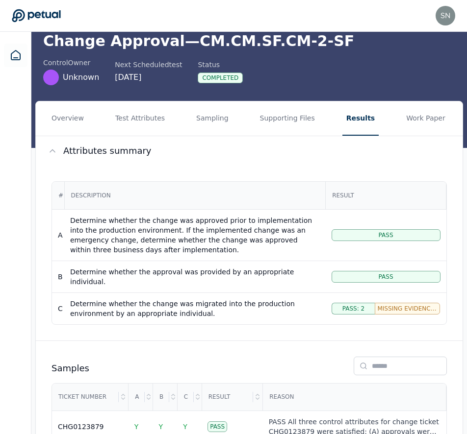
scroll to position [4, 0]
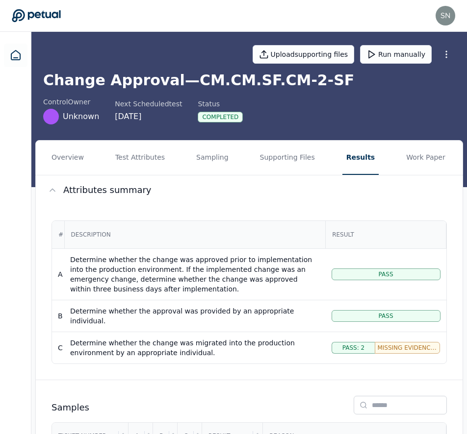
click at [201, 342] on div "Determine whether the change was migrated into the production environment by an…" at bounding box center [195, 348] width 250 height 20
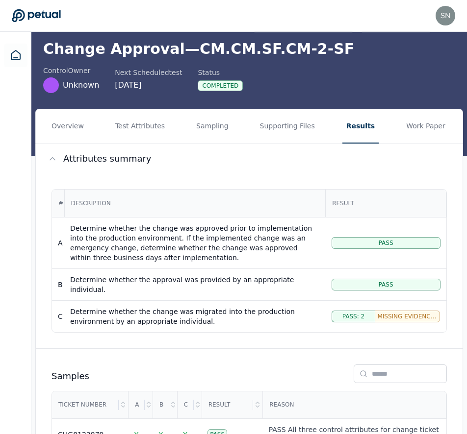
scroll to position [100, 0]
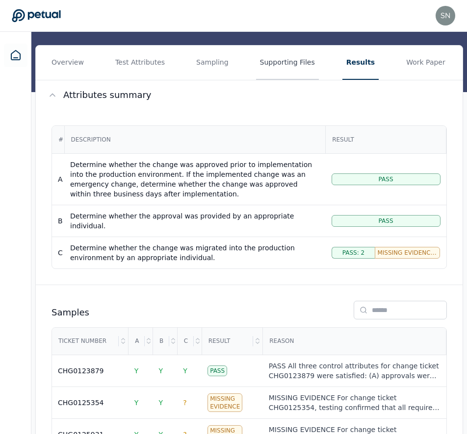
click at [275, 70] on button "Supporting Files" at bounding box center [287, 63] width 63 height 34
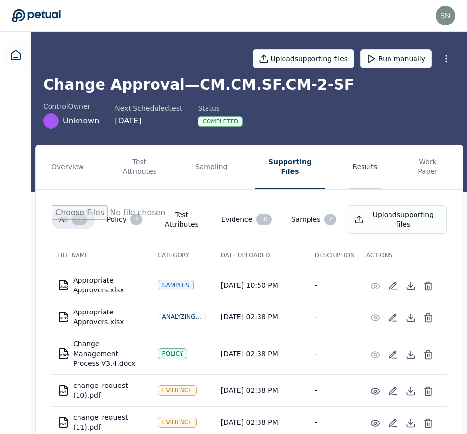
click at [349, 164] on button "Results" at bounding box center [365, 167] width 33 height 44
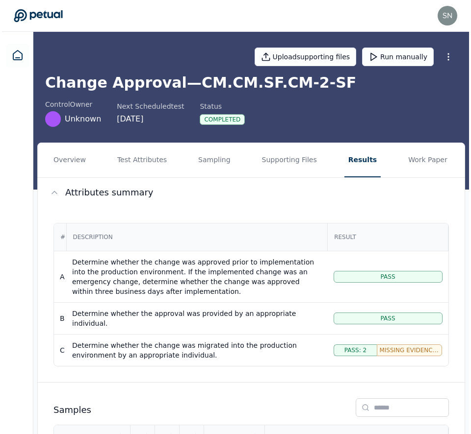
scroll to position [204, 0]
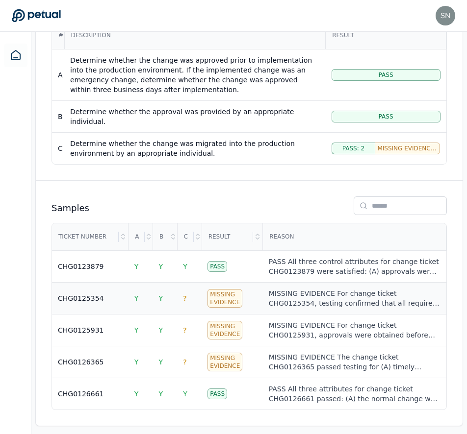
click at [258, 302] on td "Missing Evidence" at bounding box center [231, 299] width 61 height 32
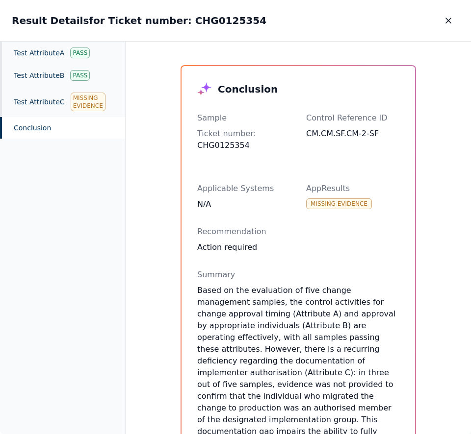
click at [57, 97] on div "Test Attribute C Missing Evidence" at bounding box center [62, 102] width 125 height 30
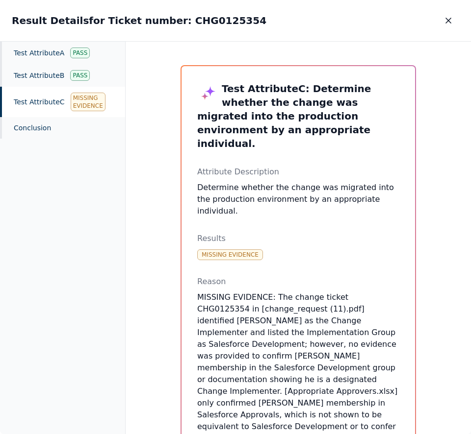
scroll to position [166, 0]
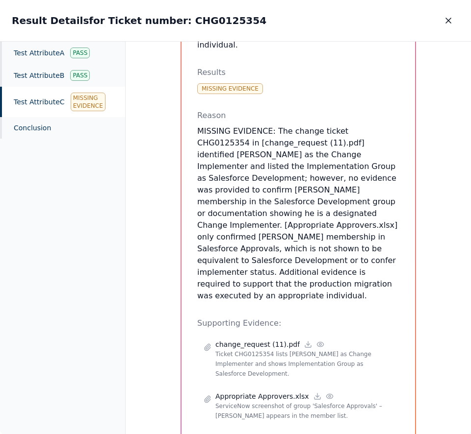
drag, startPoint x: 307, startPoint y: 249, endPoint x: 316, endPoint y: 152, distance: 96.9
click at [316, 152] on p "MISSING EVIDENCE: The change ticket CHG0125354 in [change_request (11).pdf] ide…" at bounding box center [298, 213] width 202 height 176
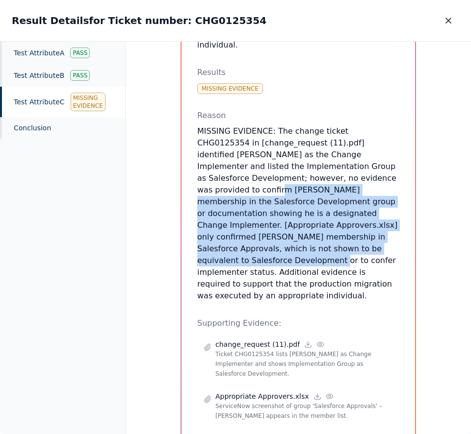
drag, startPoint x: 325, startPoint y: 151, endPoint x: 266, endPoint y: 221, distance: 91.5
click at [266, 221] on p "MISSING EVIDENCE: The change ticket CHG0125354 in [change_request (11).pdf] ide…" at bounding box center [298, 213] width 202 height 176
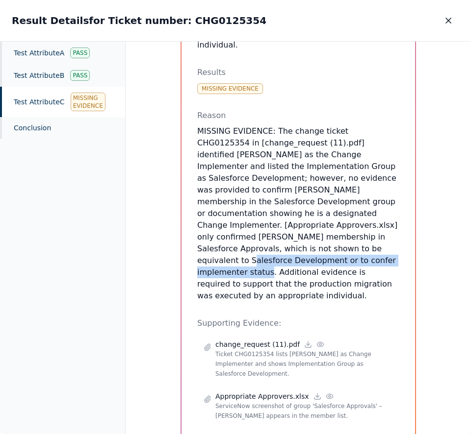
drag, startPoint x: 224, startPoint y: 225, endPoint x: 215, endPoint y: 236, distance: 14.4
click at [215, 236] on div "Test Attribute C : Determine whether the change was migrated into the productio…" at bounding box center [297, 171] width 233 height 543
click at [218, 233] on p "MISSING EVIDENCE: The change ticket CHG0125354 in [change_request (11).pdf] ide…" at bounding box center [298, 213] width 202 height 176
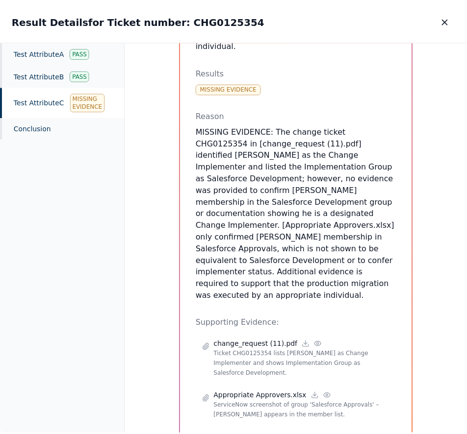
scroll to position [0, 0]
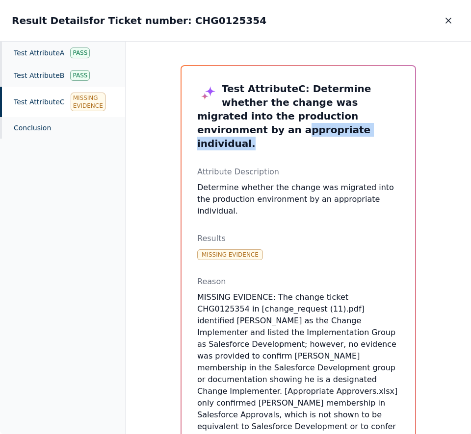
drag, startPoint x: 338, startPoint y: 115, endPoint x: 345, endPoint y: 130, distance: 16.0
click at [345, 130] on h3 "Test Attribute C : Determine whether the change was migrated into the productio…" at bounding box center [298, 116] width 202 height 69
drag, startPoint x: 337, startPoint y: 125, endPoint x: 324, endPoint y: 109, distance: 20.9
click at [324, 109] on h3 "Test Attribute C : Determine whether the change was migrated into the productio…" at bounding box center [298, 116] width 202 height 69
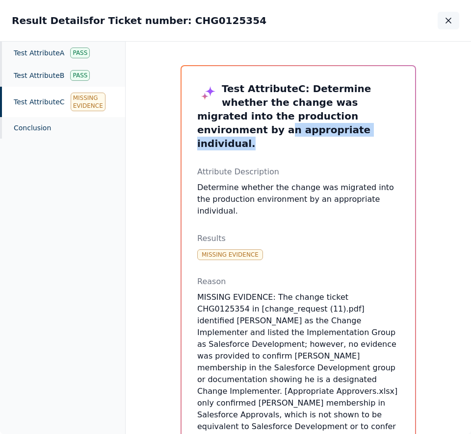
click at [445, 21] on icon "button" at bounding box center [448, 21] width 10 height 10
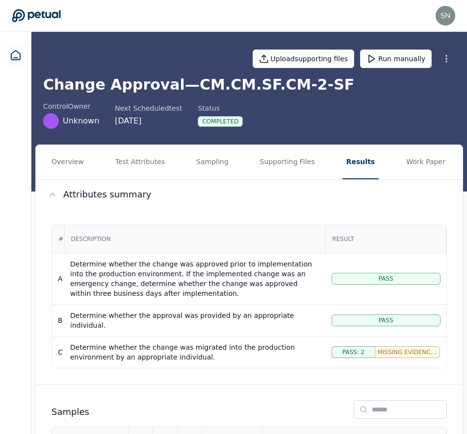
click at [195, 89] on h1 "Change Approval — CM.CM.SF.CM-2-SF" at bounding box center [249, 85] width 412 height 18
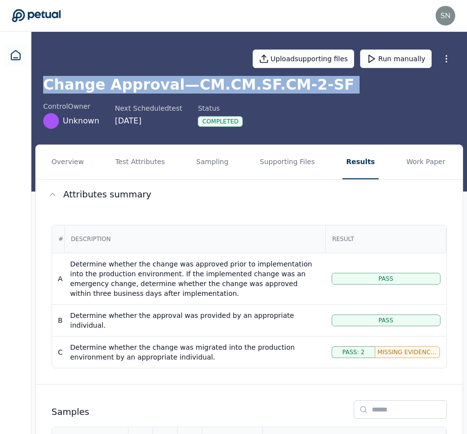
click at [208, 86] on h1 "Change Approval — CM.CM.SF.CM-2-SF" at bounding box center [249, 85] width 412 height 18
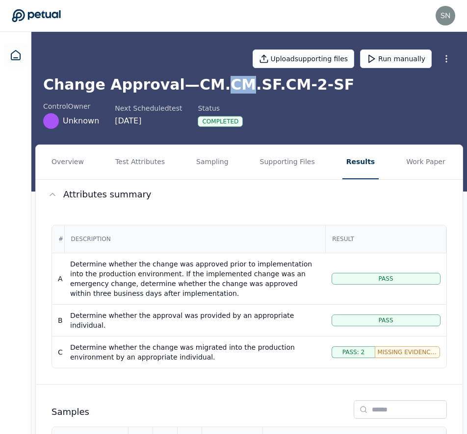
click at [208, 86] on h1 "Change Approval — CM.CM.SF.CM-2-SF" at bounding box center [249, 85] width 412 height 18
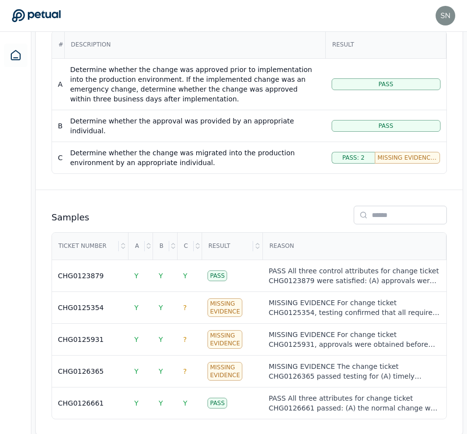
scroll to position [204, 0]
